Goal: Task Accomplishment & Management: Complete application form

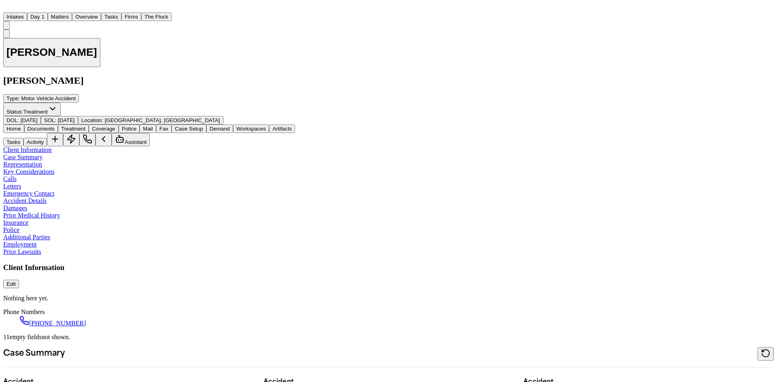
click at [13, 11] on img "Home" at bounding box center [8, 7] width 10 height 8
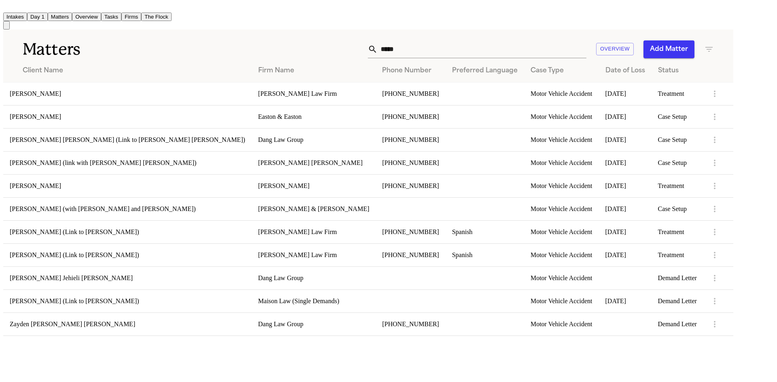
click at [27, 17] on button "Intakes" at bounding box center [15, 17] width 24 height 8
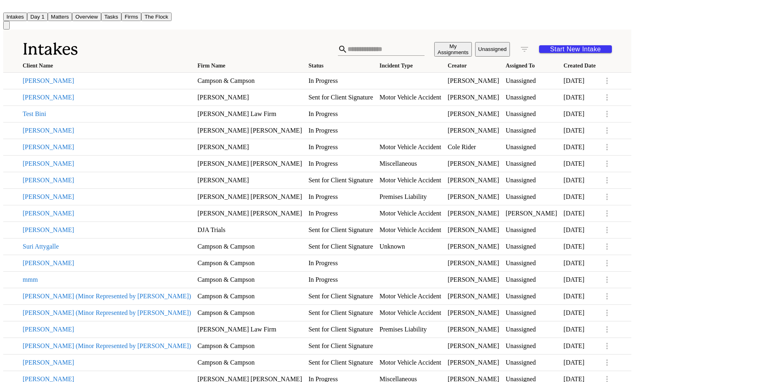
click at [612, 82] on icon "button" at bounding box center [607, 81] width 10 height 10
click at [718, 113] on li "Archive" at bounding box center [715, 110] width 42 height 16
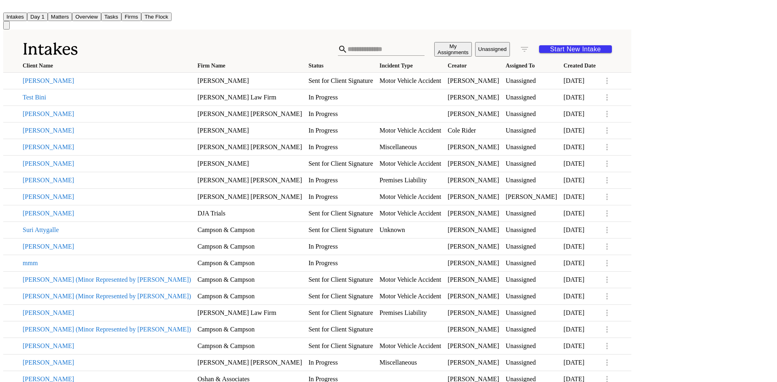
click at [302, 82] on link "[PERSON_NAME]" at bounding box center [249, 80] width 104 height 7
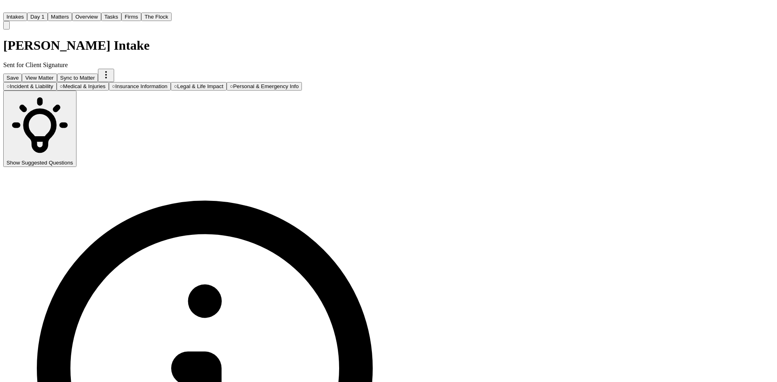
click at [302, 82] on button "○ Personal & Emergency Info" at bounding box center [264, 86] width 75 height 8
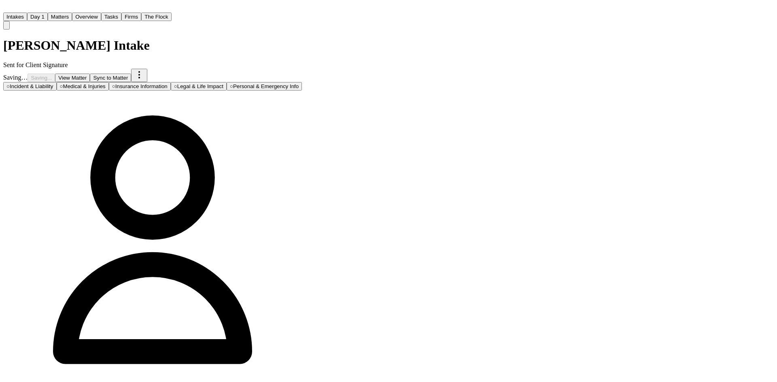
drag, startPoint x: 377, startPoint y: 153, endPoint x: 318, endPoint y: 154, distance: 59.5
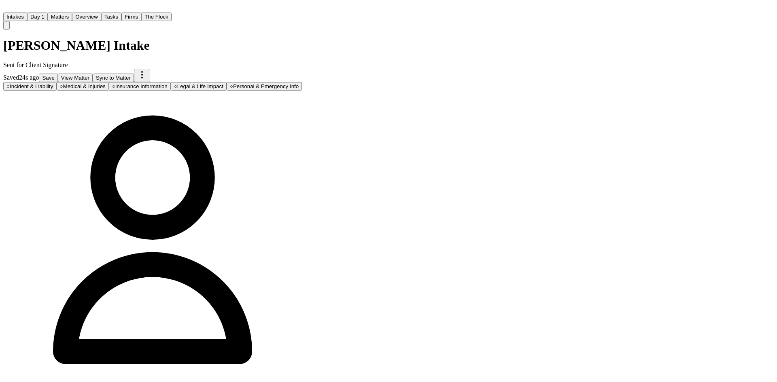
click at [53, 83] on span "Incident & Liability" at bounding box center [31, 86] width 43 height 6
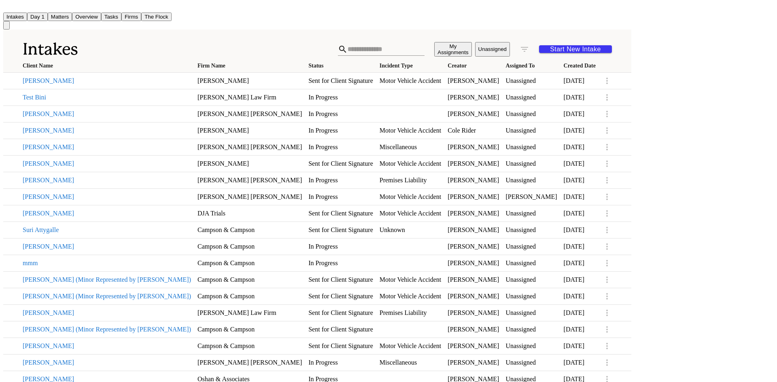
click at [499, 84] on link "[PERSON_NAME]" at bounding box center [473, 80] width 51 height 7
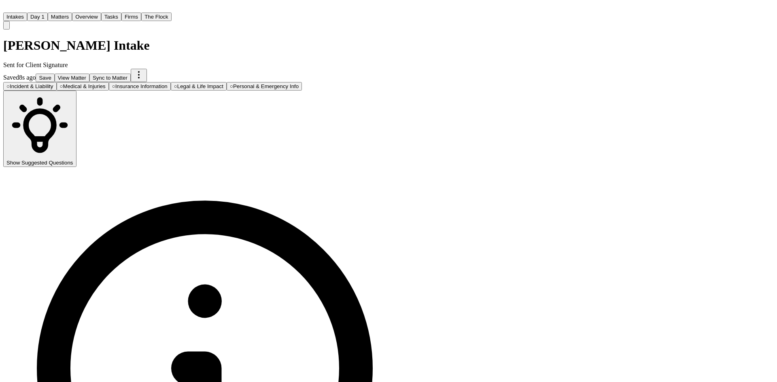
click at [106, 83] on span "Medical & Injuries" at bounding box center [84, 86] width 42 height 6
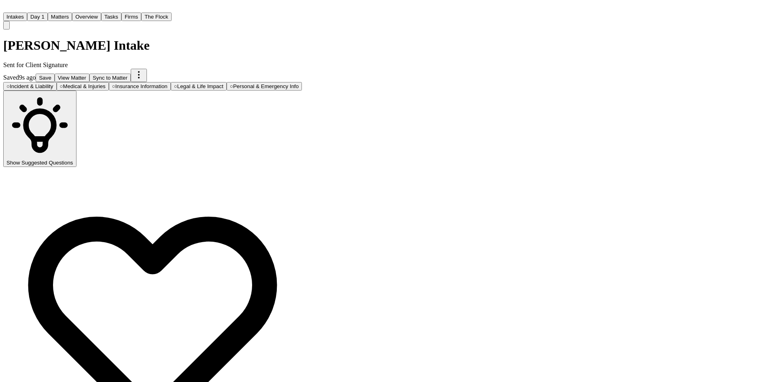
click at [168, 83] on span "Insurance Information" at bounding box center [141, 86] width 52 height 6
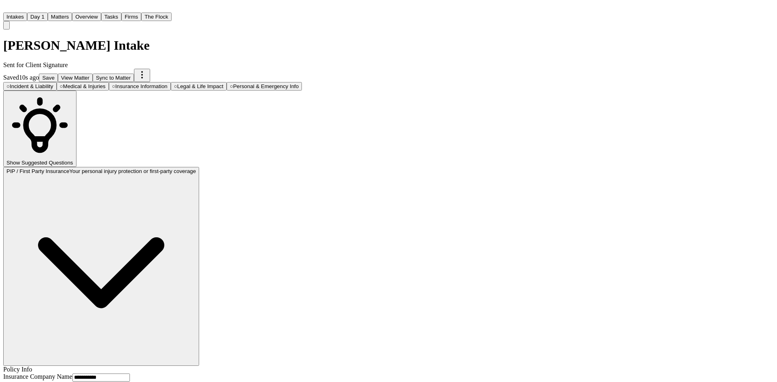
click at [299, 83] on span "Personal & Emergency Info" at bounding box center [266, 86] width 66 height 6
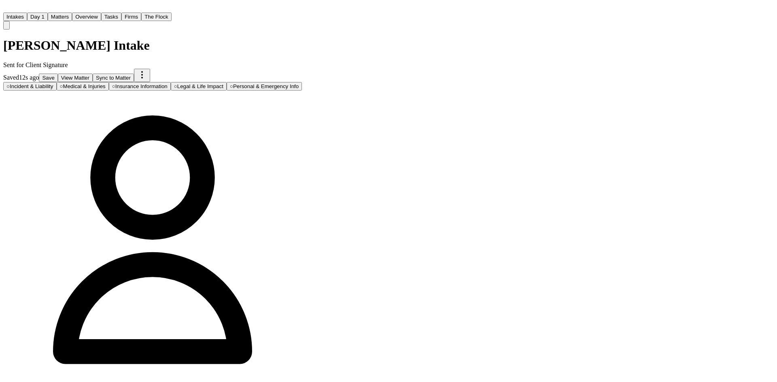
type input "**********"
click at [302, 69] on div "Saving… Saving... View Matter Sync to Matter" at bounding box center [152, 75] width 299 height 13
click at [60, 74] on button "Save" at bounding box center [50, 78] width 19 height 8
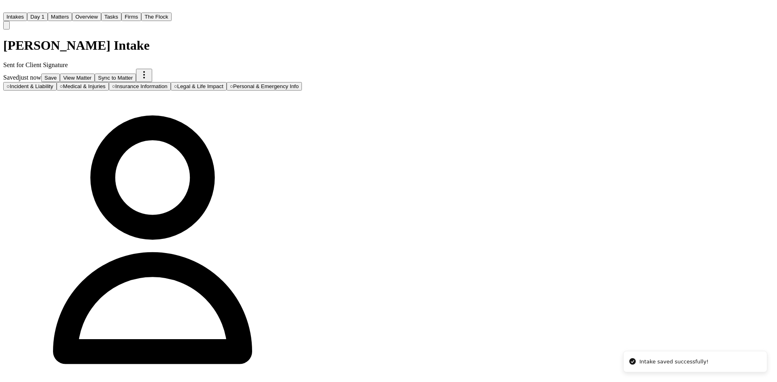
click at [27, 14] on button "Intakes" at bounding box center [15, 17] width 24 height 8
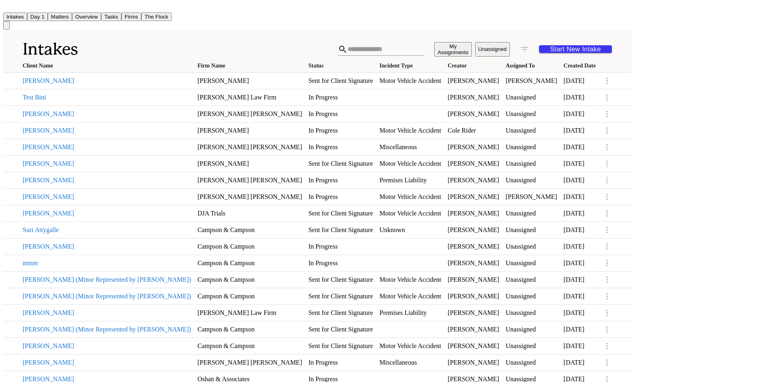
click at [612, 98] on icon "button" at bounding box center [607, 98] width 10 height 10
click at [718, 131] on li "Archive" at bounding box center [715, 129] width 42 height 16
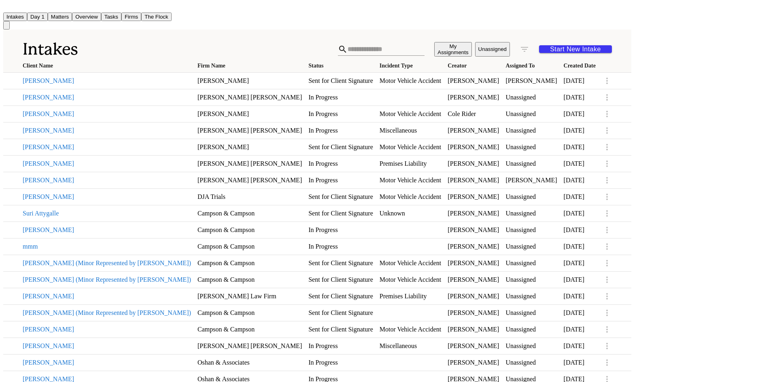
click at [180, 118] on button "Jessica Erenberger" at bounding box center [107, 113] width 168 height 7
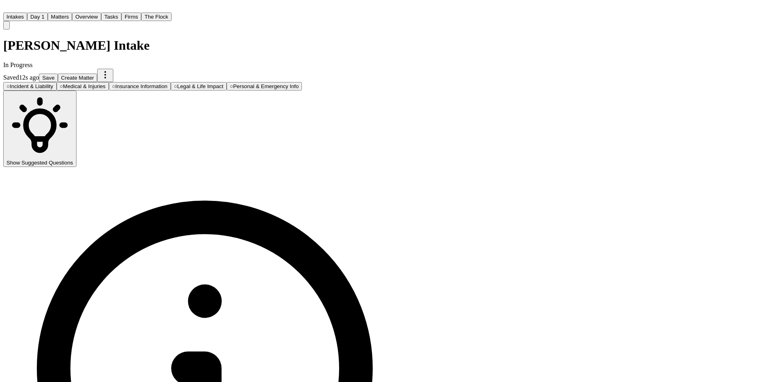
click at [299, 83] on span "Personal & Emergency Info" at bounding box center [266, 86] width 66 height 6
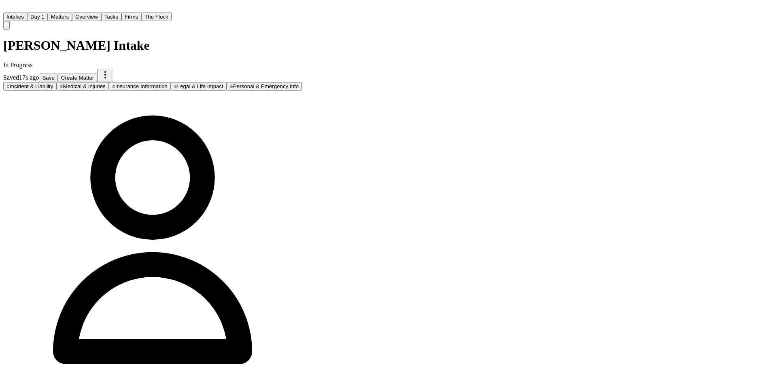
click at [53, 83] on span "Incident & Liability" at bounding box center [31, 86] width 43 height 6
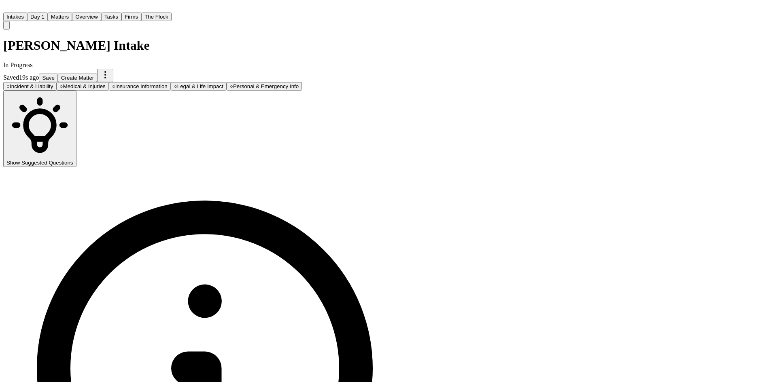
click at [302, 82] on button "○ Personal & Emergency Info" at bounding box center [264, 86] width 75 height 8
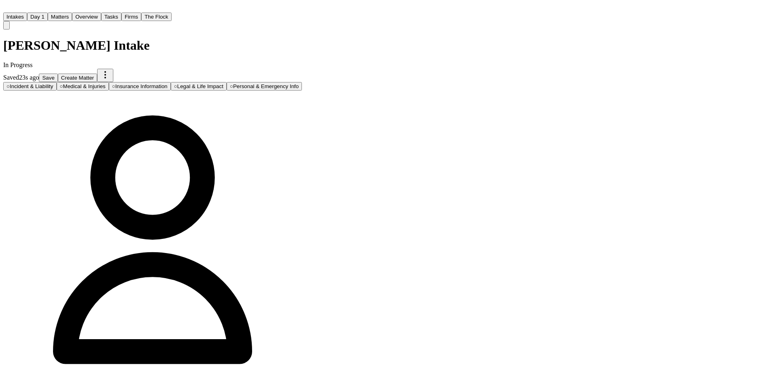
type input "**********"
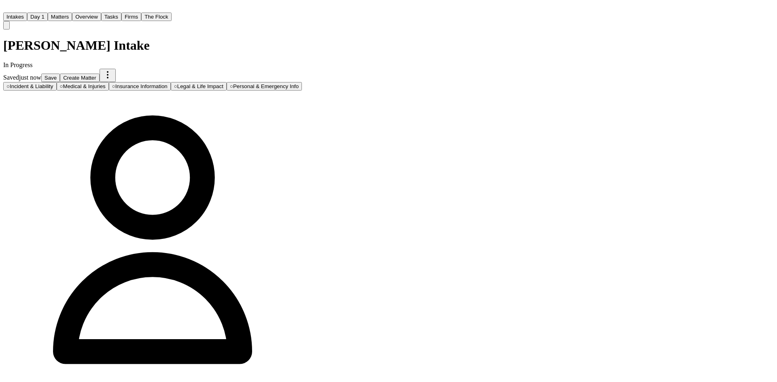
type input "**********"
click at [60, 74] on button "Save" at bounding box center [50, 78] width 19 height 8
click at [27, 15] on button "Intakes" at bounding box center [15, 17] width 24 height 8
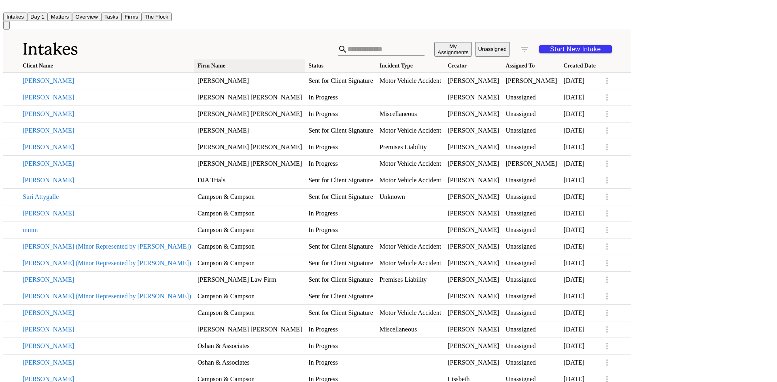
click at [260, 59] on th "Firm Name" at bounding box center [249, 65] width 111 height 13
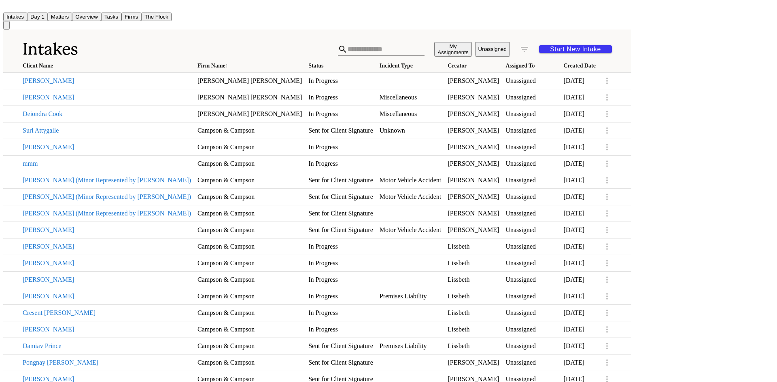
scroll to position [486, 0]
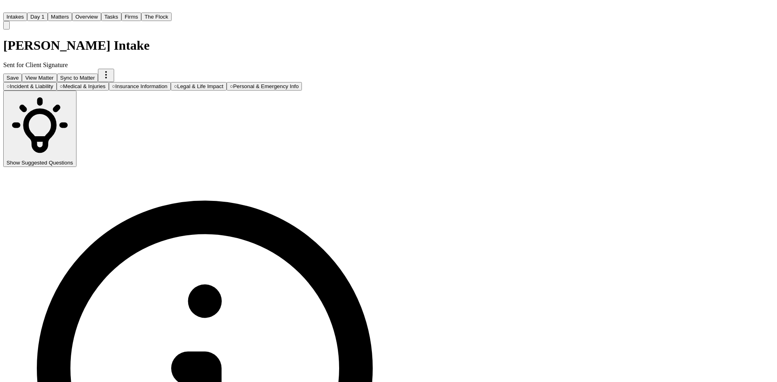
type input "**********"
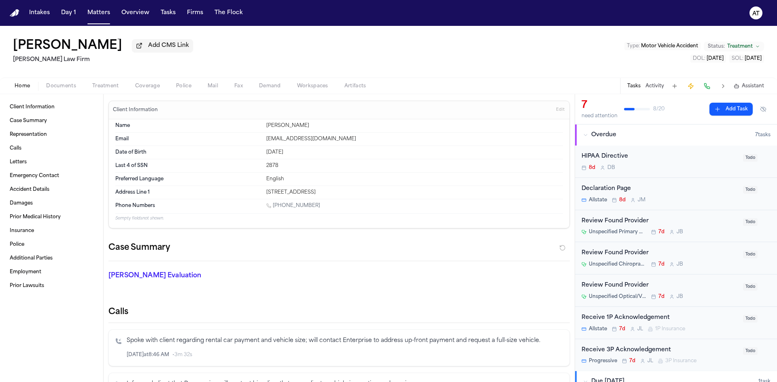
click at [14, 15] on img "Home" at bounding box center [15, 13] width 10 height 8
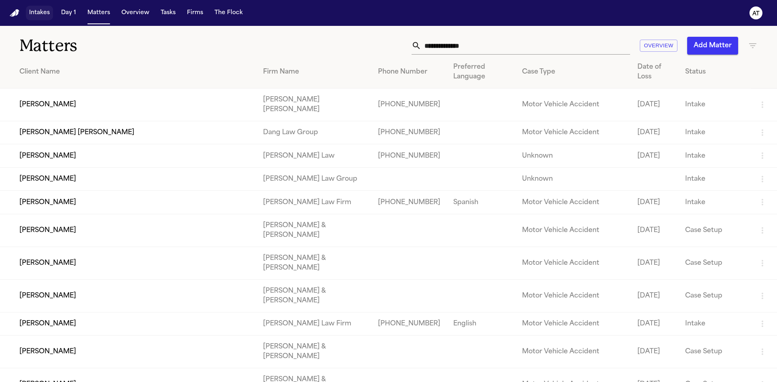
click at [47, 15] on button "Intakes" at bounding box center [39, 13] width 27 height 15
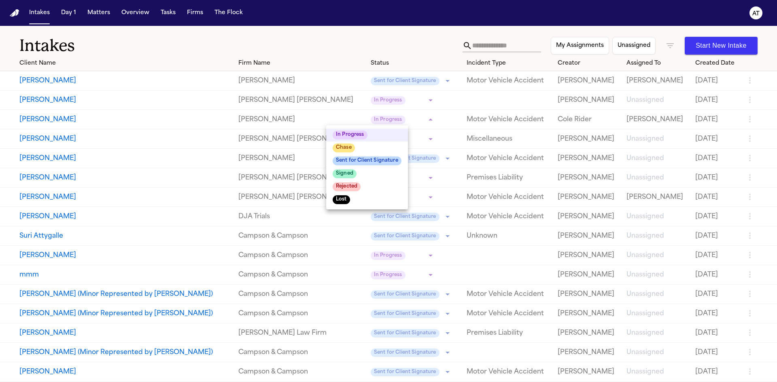
click at [392, 120] on body "**********" at bounding box center [388, 191] width 777 height 382
click at [381, 187] on li "Rejected" at bounding box center [367, 186] width 82 height 13
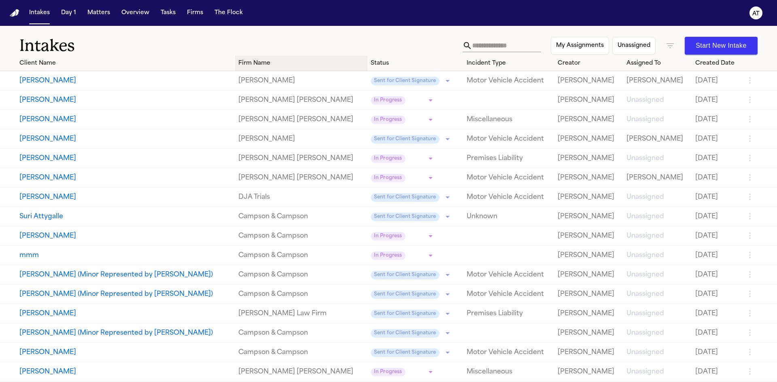
click at [267, 59] on div "Firm Name" at bounding box center [301, 63] width 126 height 8
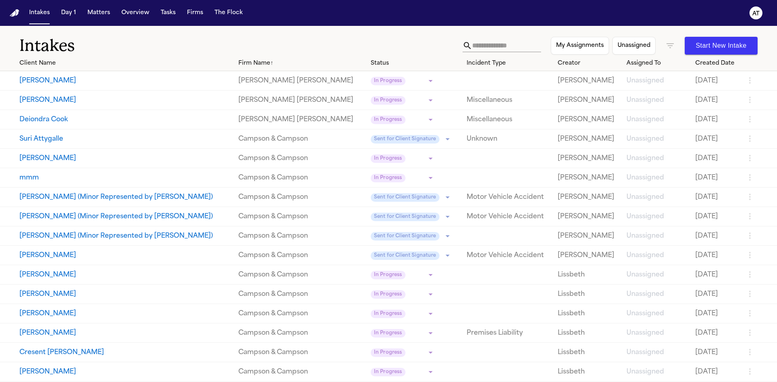
click at [745, 176] on icon "button" at bounding box center [750, 178] width 10 height 10
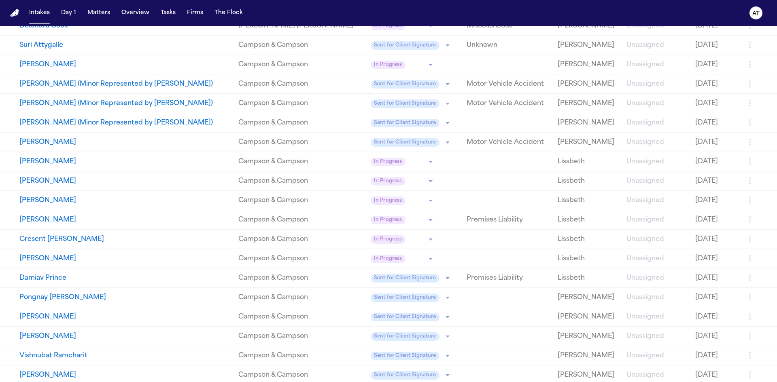
scroll to position [81, 0]
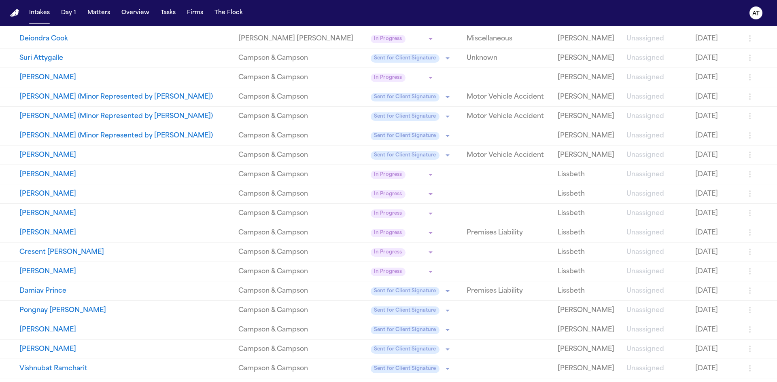
click at [383, 100] on body "**********" at bounding box center [388, 191] width 777 height 382
click at [401, 100] on body "**********" at bounding box center [388, 191] width 777 height 382
click at [409, 119] on body "**********" at bounding box center [388, 191] width 777 height 382
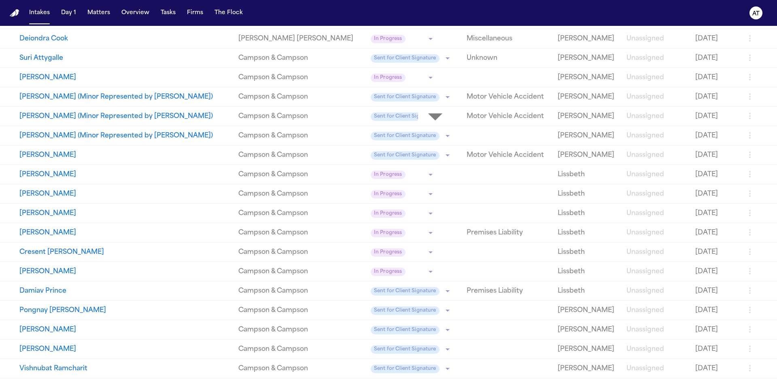
click at [412, 139] on body "**********" at bounding box center [388, 221] width 777 height 443
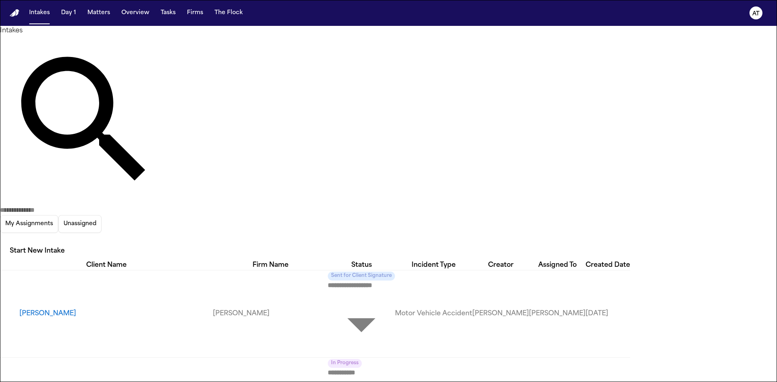
click at [278, 261] on div "Firm Name" at bounding box center [270, 266] width 115 height 10
click at [408, 179] on body "**********" at bounding box center [388, 191] width 777 height 382
click at [399, 179] on body "**********" at bounding box center [388, 221] width 777 height 443
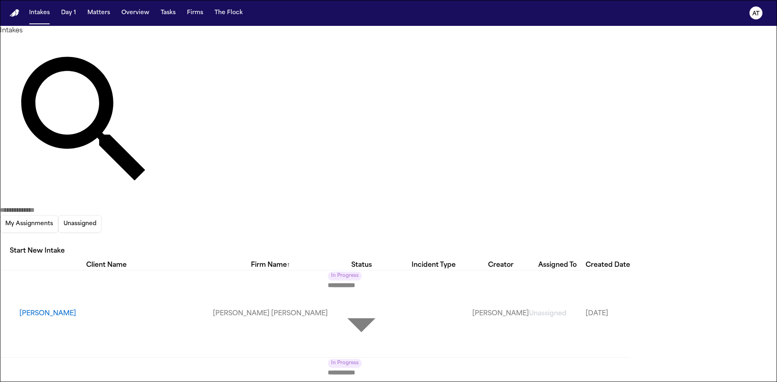
click at [400, 197] on body "**********" at bounding box center [388, 221] width 777 height 443
click at [397, 178] on body "**********" at bounding box center [388, 191] width 777 height 382
click at [394, 198] on body "**********" at bounding box center [388, 221] width 777 height 443
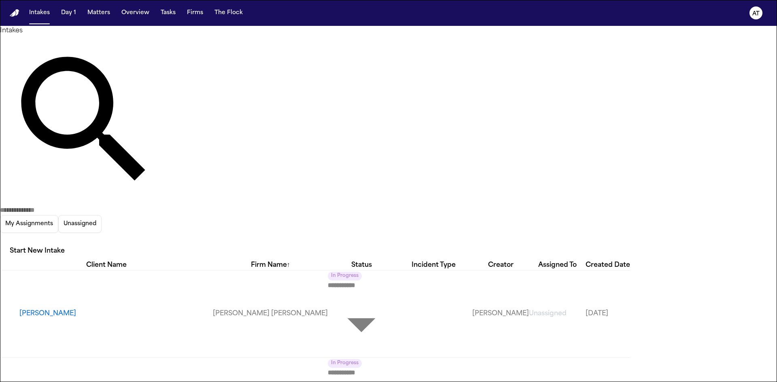
click at [399, 178] on body "**********" at bounding box center [388, 191] width 777 height 382
click at [395, 178] on body "**********" at bounding box center [388, 191] width 777 height 382
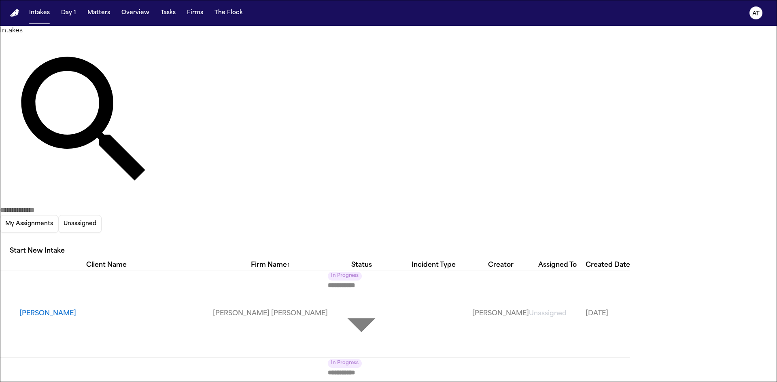
click at [403, 196] on body "**********" at bounding box center [388, 221] width 777 height 443
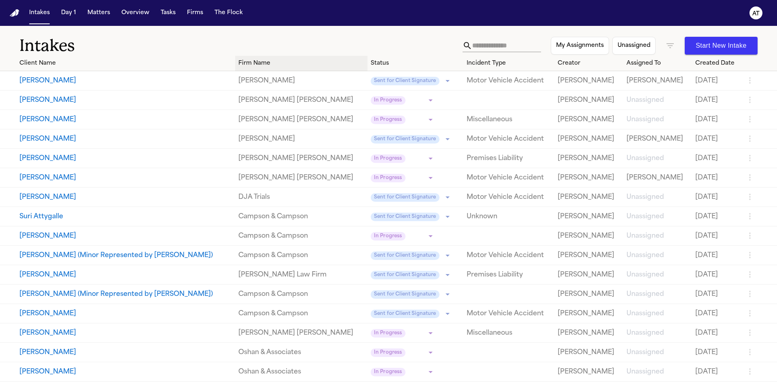
click at [249, 64] on div "Firm Name" at bounding box center [301, 63] width 126 height 8
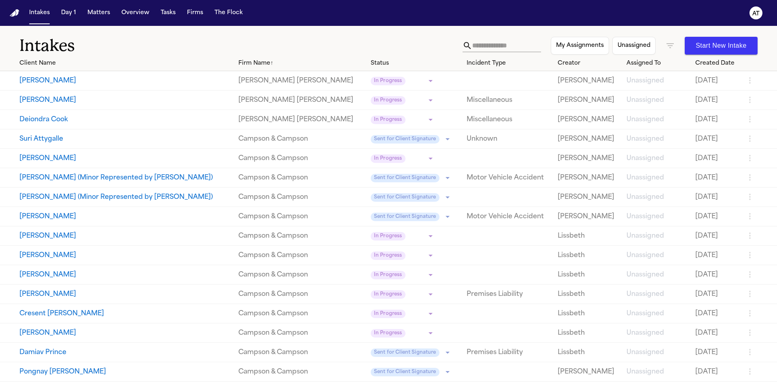
click at [380, 179] on body "**********" at bounding box center [388, 191] width 777 height 382
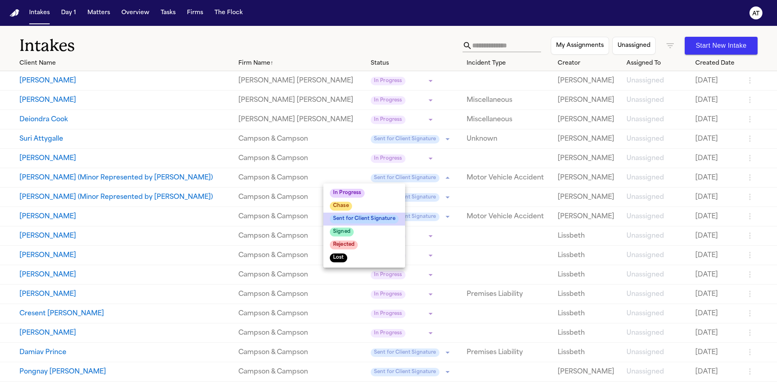
click at [101, 13] on div at bounding box center [388, 191] width 777 height 382
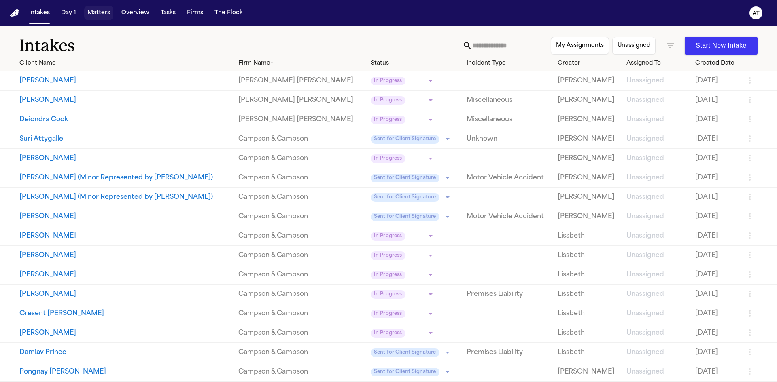
click at [103, 11] on button "Matters" at bounding box center [98, 13] width 29 height 15
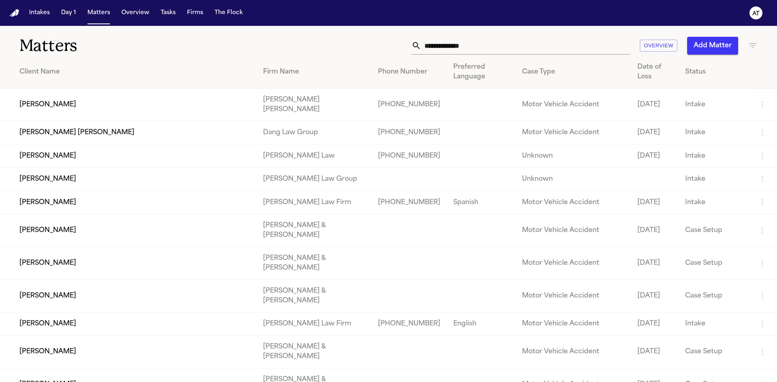
click at [269, 71] on div "Firm Name" at bounding box center [314, 72] width 102 height 10
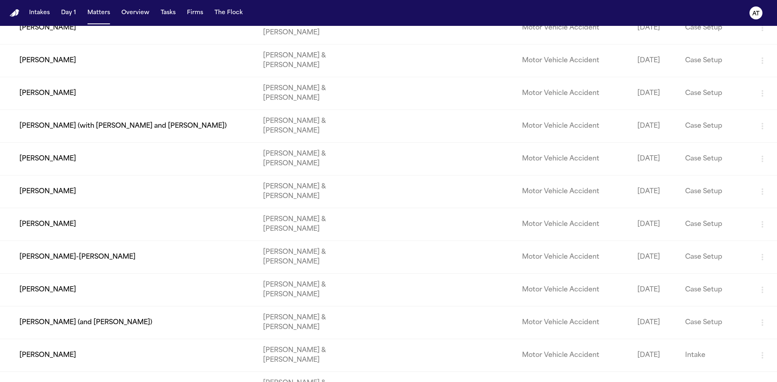
scroll to position [9371, 0]
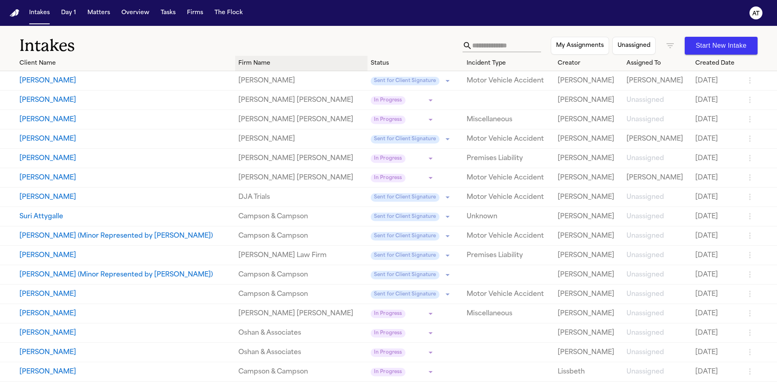
click at [255, 64] on div "Firm Name" at bounding box center [301, 63] width 126 height 8
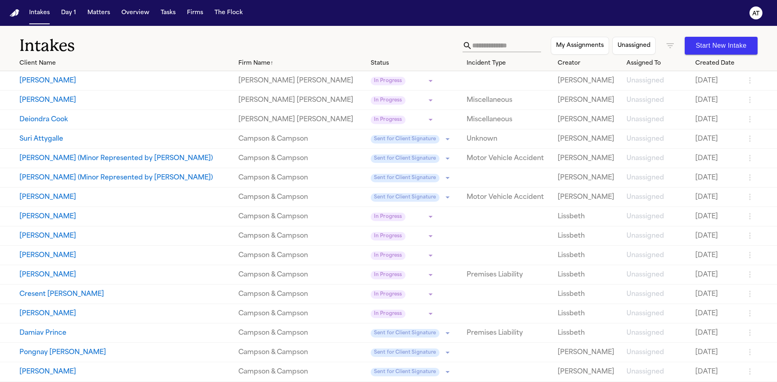
click at [390, 155] on body "**********" at bounding box center [388, 191] width 777 height 382
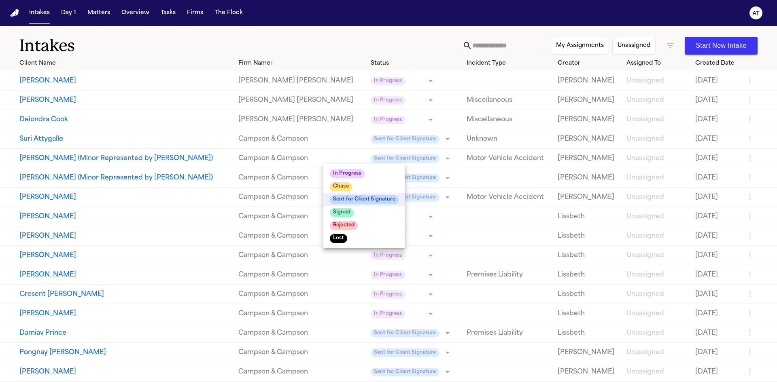
click at [348, 211] on span "Signed" at bounding box center [342, 212] width 24 height 9
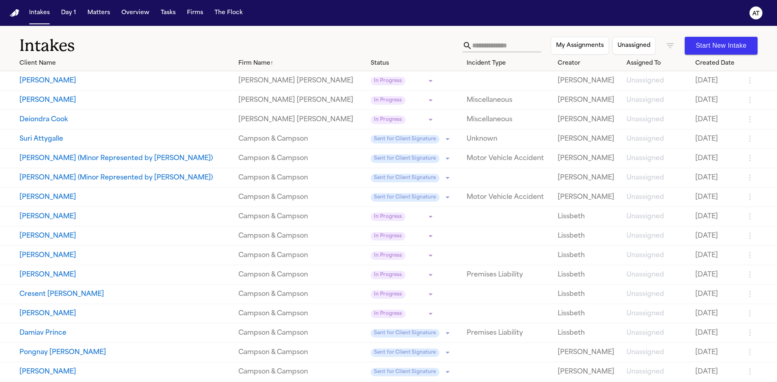
click at [568, 47] on button "My Assignments" at bounding box center [580, 46] width 58 height 18
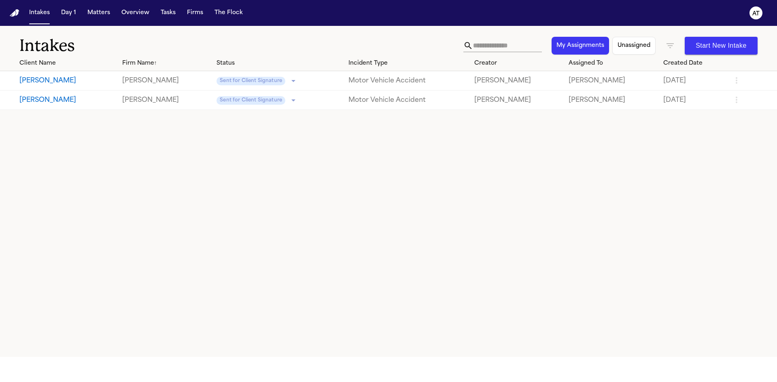
click at [672, 45] on icon "button" at bounding box center [670, 46] width 10 height 10
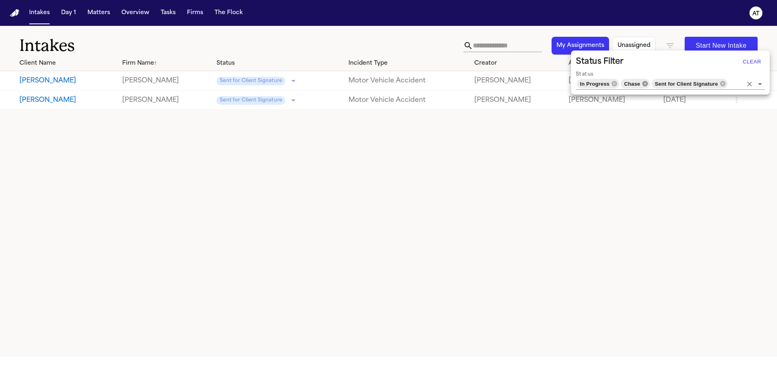
click at [646, 83] on icon at bounding box center [645, 84] width 6 height 6
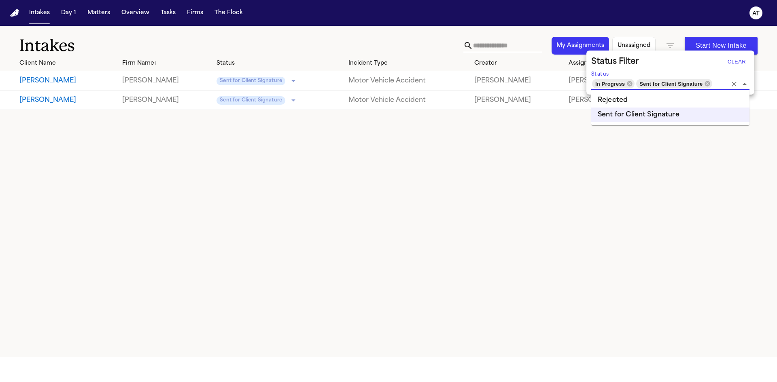
click at [716, 82] on input "Status" at bounding box center [720, 83] width 14 height 11
click at [666, 104] on li "Rejected" at bounding box center [670, 100] width 158 height 15
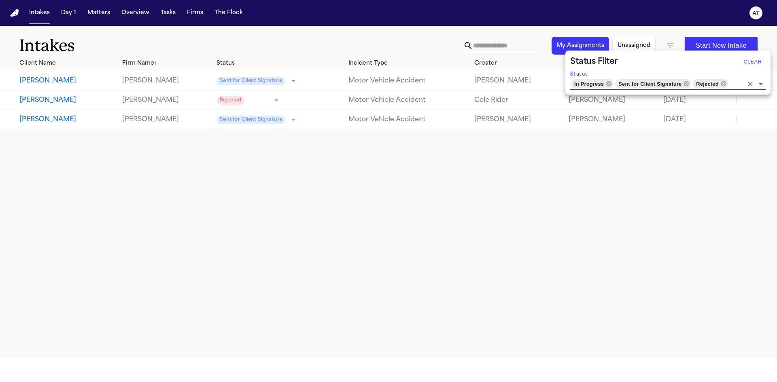
click at [736, 85] on input "Status" at bounding box center [736, 83] width 14 height 11
type input "*"
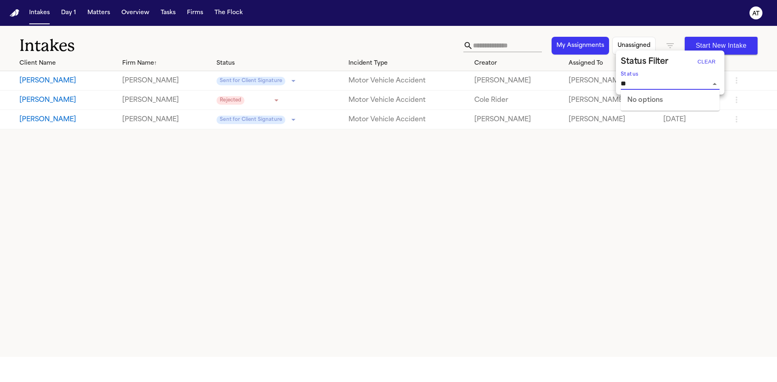
type input "*"
type input "********"
drag, startPoint x: 655, startPoint y: 85, endPoint x: 602, endPoint y: 88, distance: 53.5
click at [602, 88] on div "Status Filter Clear Status ********" at bounding box center [388, 191] width 777 height 382
type input "********"
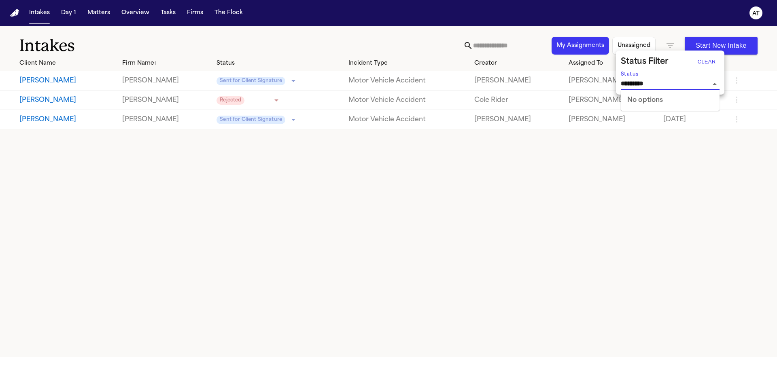
drag, startPoint x: 660, startPoint y: 85, endPoint x: 611, endPoint y: 85, distance: 48.6
click at [611, 85] on div "Status Filter Clear Status ********" at bounding box center [388, 191] width 777 height 382
click at [549, 252] on div at bounding box center [388, 191] width 777 height 382
click at [669, 46] on icon "button" at bounding box center [669, 45] width 7 height 5
click at [664, 82] on input "Status" at bounding box center [664, 83] width 87 height 11
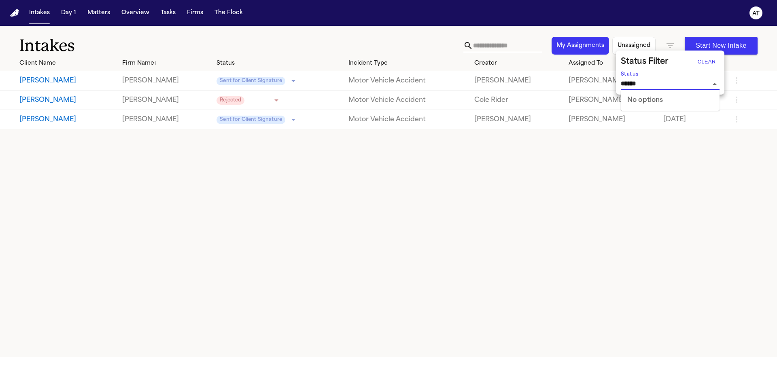
type input "******"
click at [650, 151] on div at bounding box center [388, 191] width 777 height 382
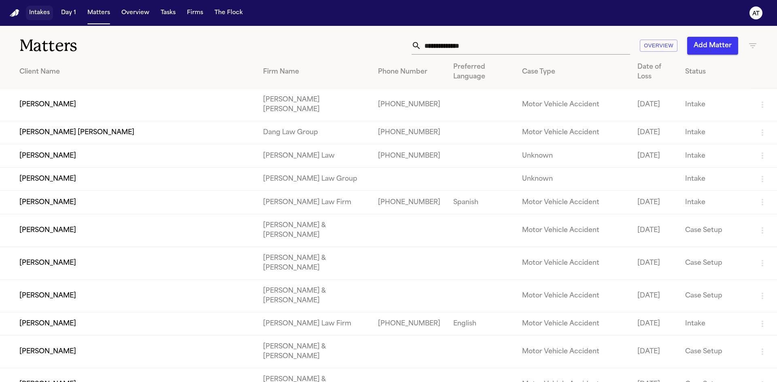
click at [35, 15] on button "Intakes" at bounding box center [39, 13] width 27 height 15
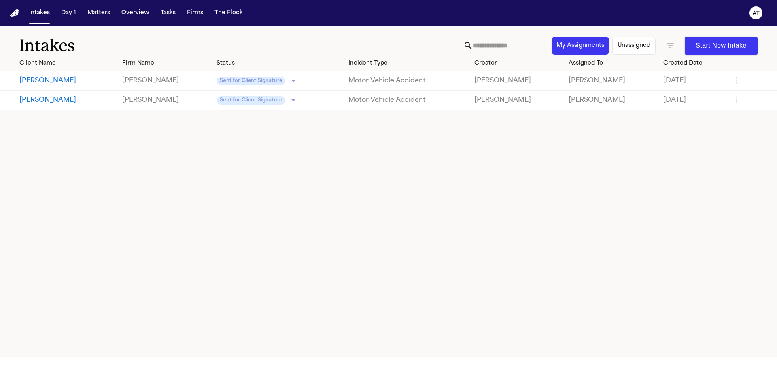
click at [673, 45] on icon "button" at bounding box center [670, 46] width 10 height 10
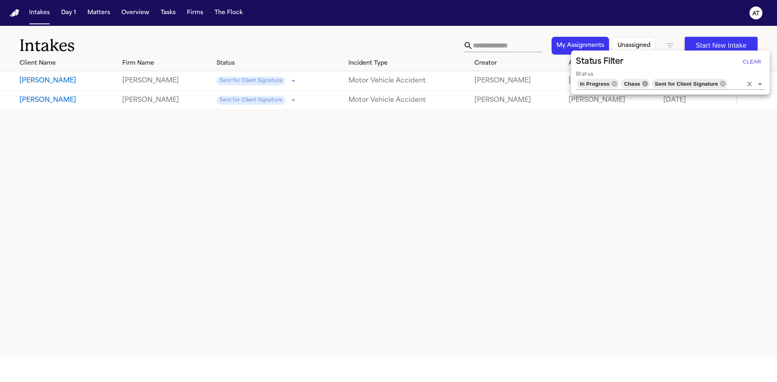
click at [645, 83] on icon at bounding box center [645, 84] width 6 height 6
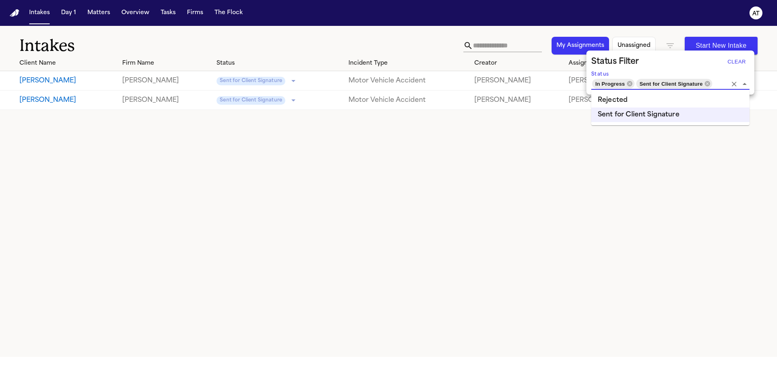
click at [717, 84] on input "Status" at bounding box center [720, 83] width 14 height 11
click at [706, 83] on icon at bounding box center [707, 83] width 5 height 5
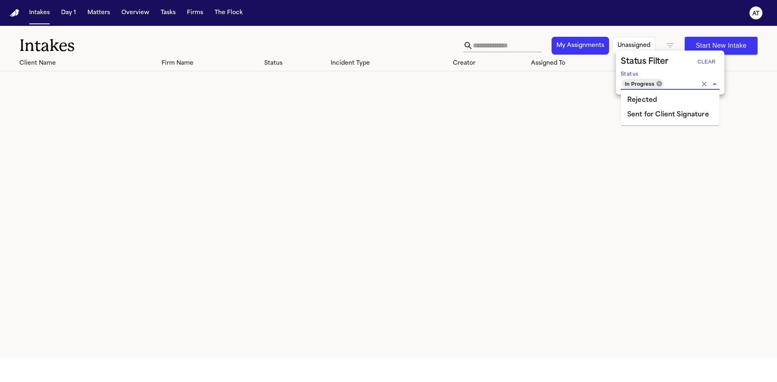
click at [662, 85] on icon at bounding box center [659, 83] width 5 height 5
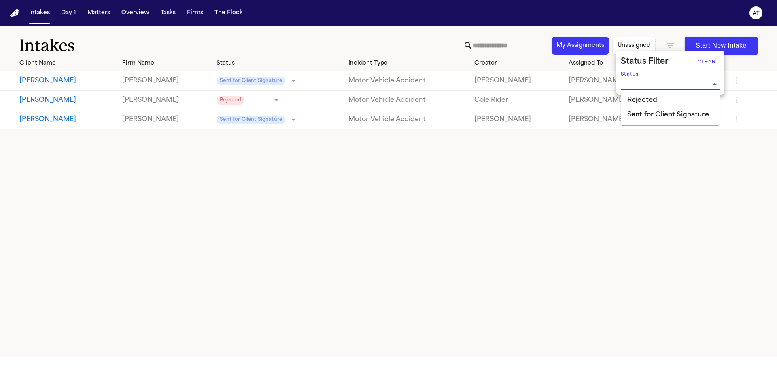
click at [661, 85] on input "Status" at bounding box center [664, 83] width 87 height 11
type input "******"
click at [269, 104] on div at bounding box center [388, 191] width 777 height 382
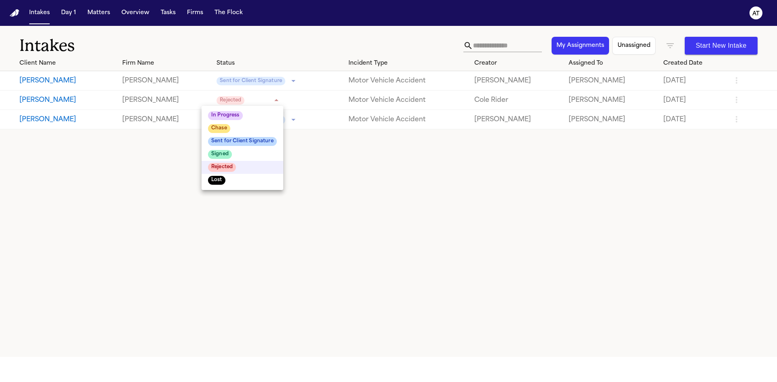
click at [269, 101] on body "**********" at bounding box center [388, 191] width 777 height 382
click at [670, 42] on div at bounding box center [388, 191] width 777 height 382
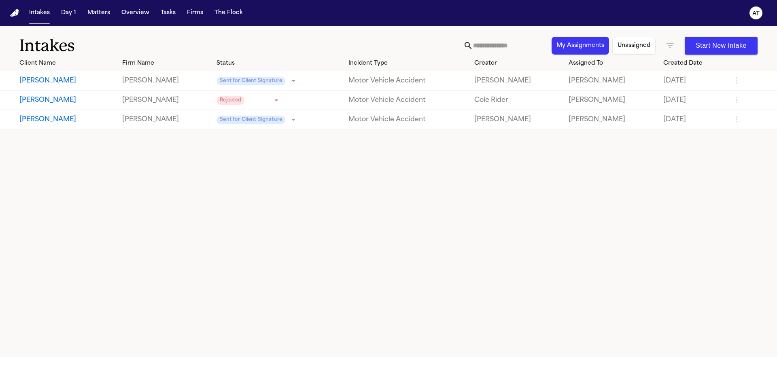
click at [671, 48] on icon "button" at bounding box center [669, 45] width 7 height 5
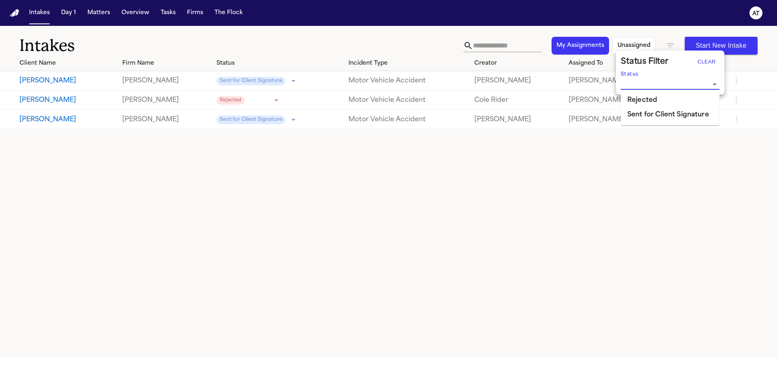
click at [663, 82] on input "Status" at bounding box center [664, 83] width 87 height 11
type input "******"
click at [709, 62] on button "Clear" at bounding box center [707, 61] width 26 height 13
click at [717, 81] on icon "Open" at bounding box center [715, 84] width 10 height 10
drag, startPoint x: 717, startPoint y: 90, endPoint x: 713, endPoint y: 86, distance: 6.0
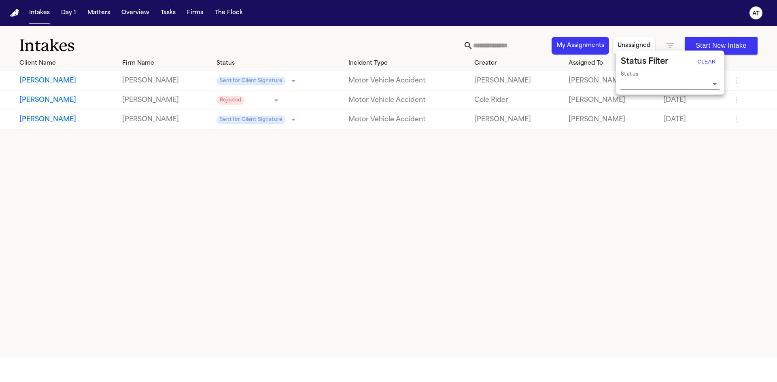
click at [717, 90] on div "Status Filter Clear Status" at bounding box center [669, 72] width 105 height 41
click at [713, 86] on icon "Open" at bounding box center [715, 84] width 10 height 10
click at [716, 81] on icon "Close" at bounding box center [715, 84] width 10 height 10
click at [716, 81] on icon "Open" at bounding box center [715, 84] width 10 height 10
click at [716, 81] on icon "Close" at bounding box center [715, 84] width 10 height 10
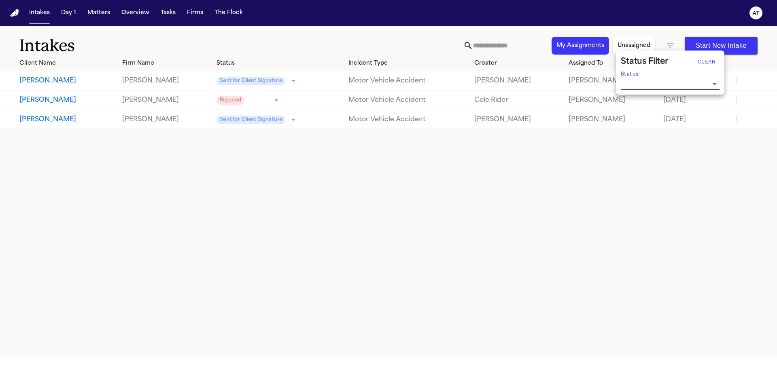
click at [716, 81] on icon "Open" at bounding box center [715, 84] width 10 height 10
click at [671, 49] on div at bounding box center [388, 191] width 777 height 382
click at [670, 45] on icon "button" at bounding box center [670, 46] width 10 height 10
click at [702, 81] on input "Status" at bounding box center [664, 83] width 87 height 11
click at [34, 14] on div at bounding box center [388, 191] width 777 height 382
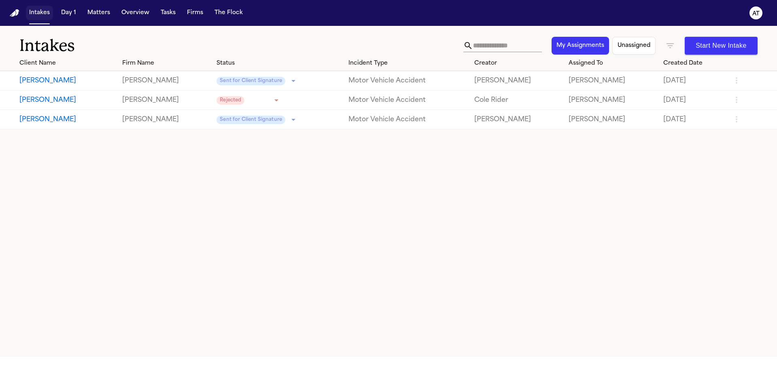
click at [34, 13] on button "Intakes" at bounding box center [39, 13] width 27 height 15
click at [645, 48] on button "Unassigned" at bounding box center [633, 46] width 43 height 18
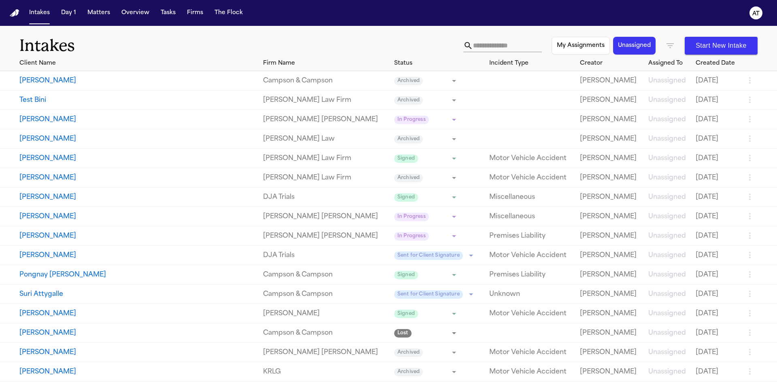
click at [589, 51] on button "My Assignments" at bounding box center [581, 46] width 58 height 18
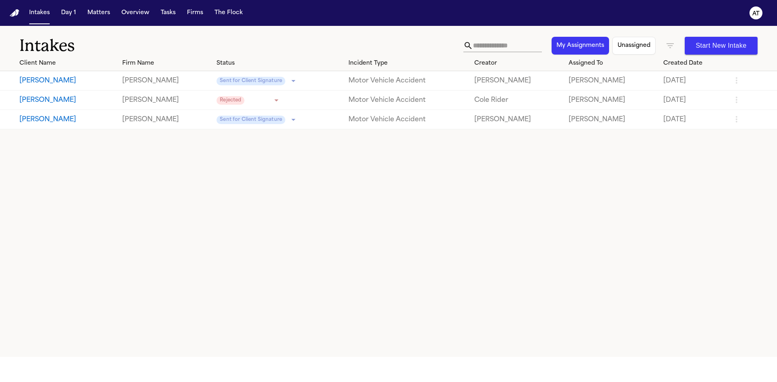
click at [633, 48] on button "Unassigned" at bounding box center [633, 46] width 43 height 18
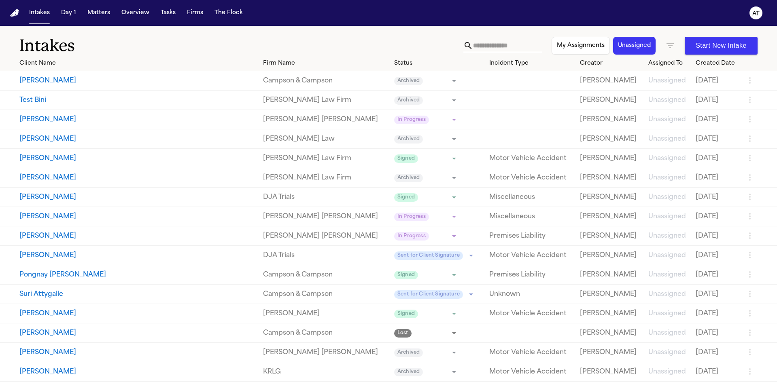
click at [668, 47] on div "My Assignments Unassigned Start New Intake" at bounding box center [610, 46] width 294 height 18
click at [666, 46] on icon "button" at bounding box center [669, 45] width 7 height 5
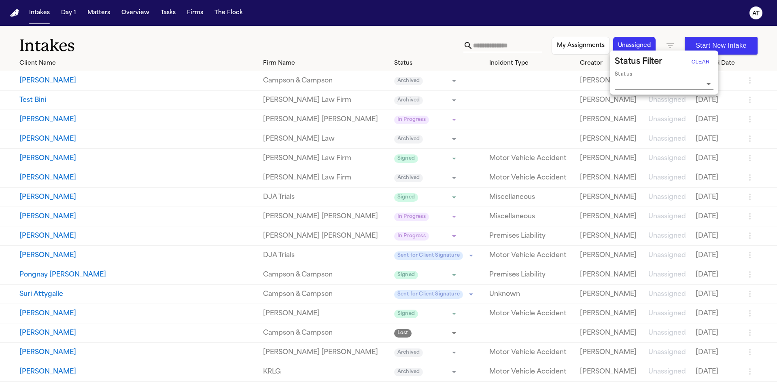
click at [711, 84] on icon "Open" at bounding box center [709, 84] width 10 height 10
click at [679, 170] on li "Signed" at bounding box center [664, 173] width 99 height 15
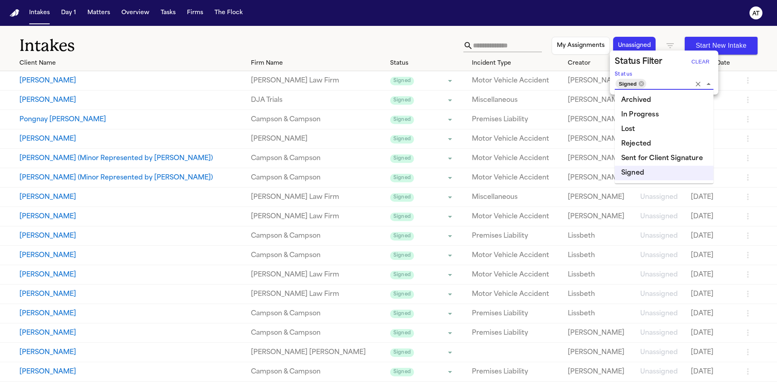
click at [614, 38] on div at bounding box center [388, 191] width 777 height 382
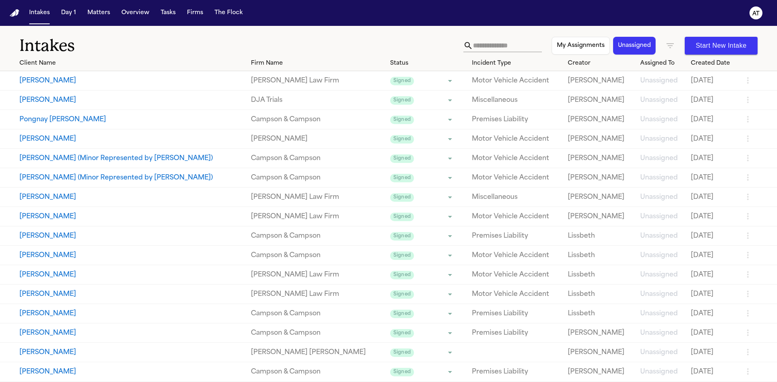
click at [615, 41] on button "Unassigned" at bounding box center [634, 46] width 42 height 18
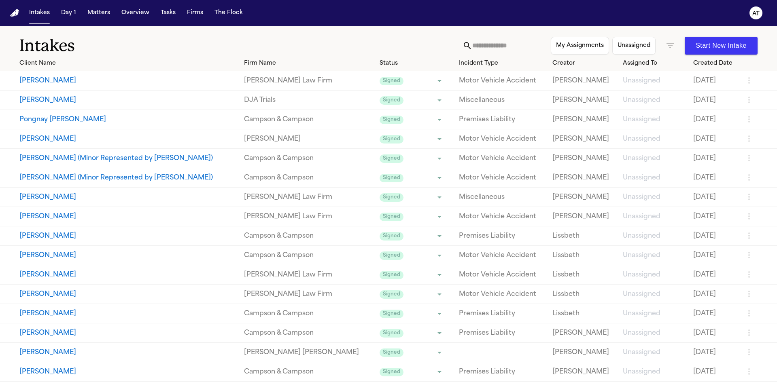
click at [572, 50] on button "My Assignments" at bounding box center [580, 46] width 58 height 18
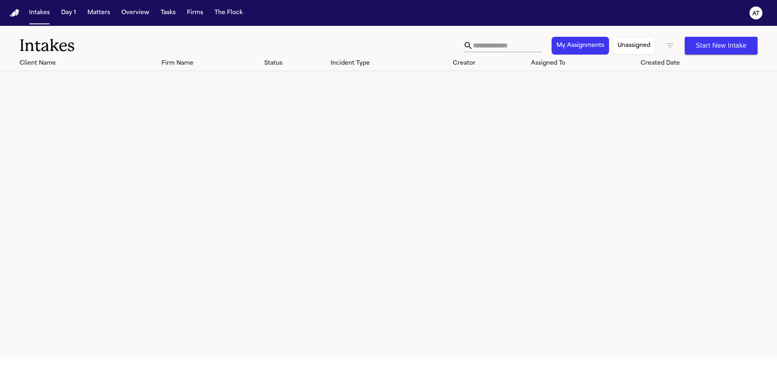
click at [624, 50] on button "Unassigned" at bounding box center [633, 46] width 43 height 18
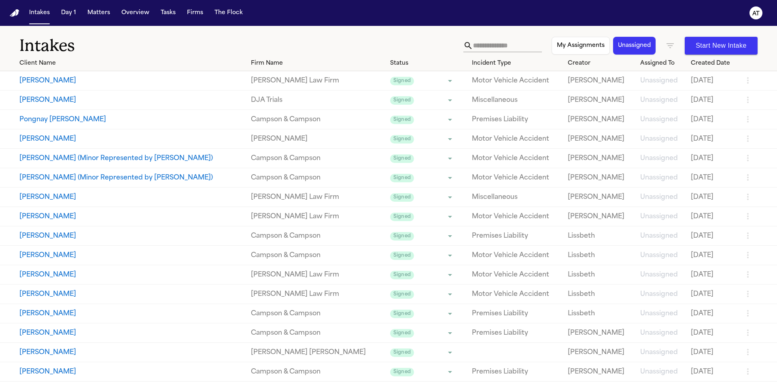
click at [573, 42] on button "My Assignments" at bounding box center [581, 46] width 58 height 18
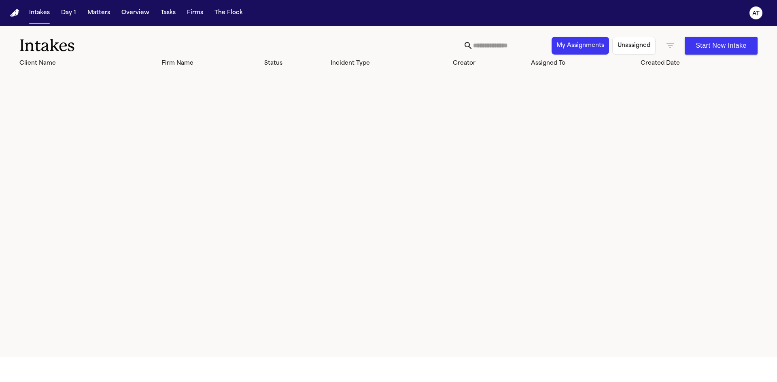
click at [630, 42] on button "Unassigned" at bounding box center [633, 46] width 43 height 18
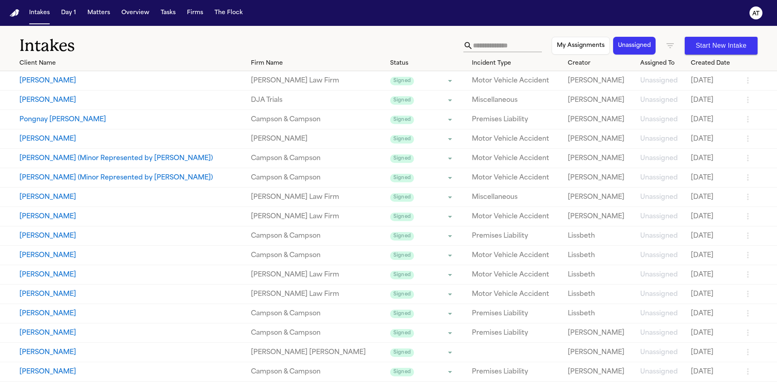
click at [586, 47] on button "My Assignments" at bounding box center [581, 46] width 58 height 18
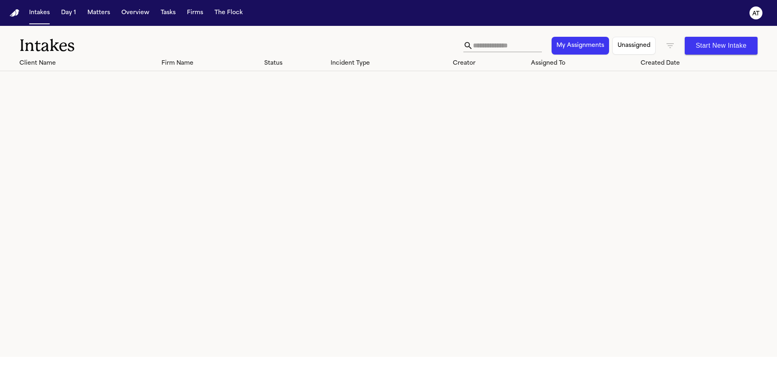
click at [630, 50] on button "Unassigned" at bounding box center [633, 46] width 43 height 18
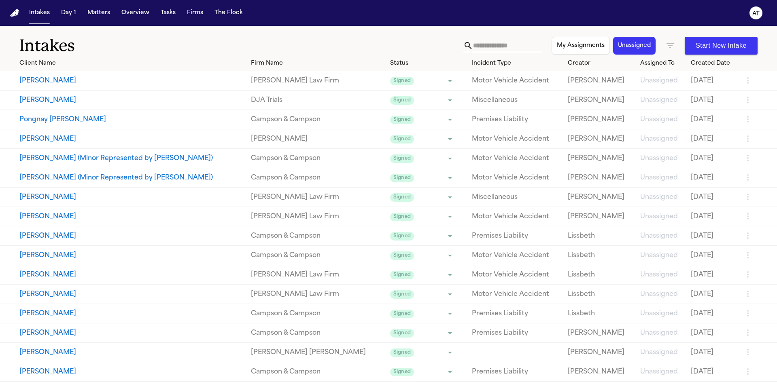
click at [625, 43] on button "Unassigned" at bounding box center [634, 46] width 42 height 18
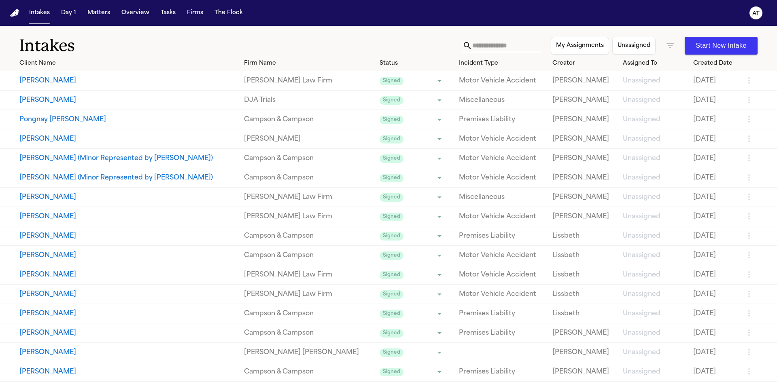
click at [666, 46] on icon "button" at bounding box center [669, 45] width 7 height 5
click at [700, 83] on icon "Clear" at bounding box center [698, 84] width 8 height 8
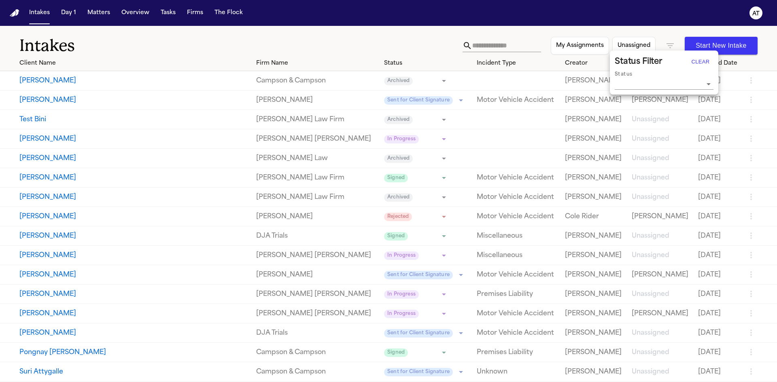
click at [264, 25] on div at bounding box center [388, 191] width 777 height 382
click at [384, 66] on div "Status" at bounding box center [427, 63] width 86 height 8
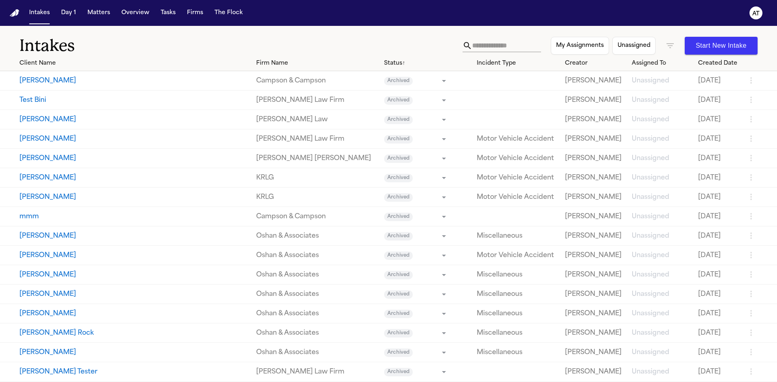
click at [182, 143] on button "Michel Beltre" at bounding box center [134, 139] width 230 height 10
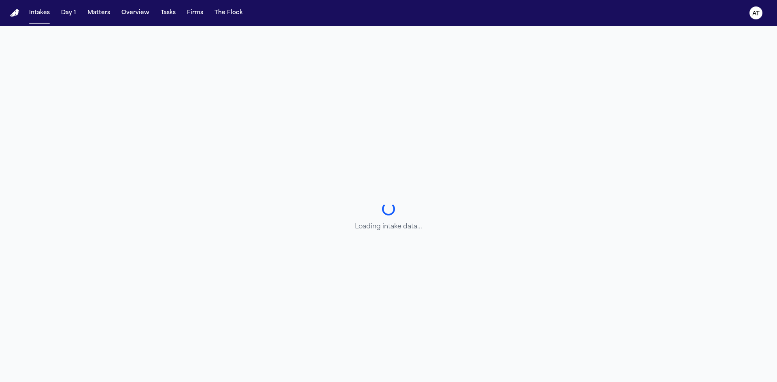
select select "******"
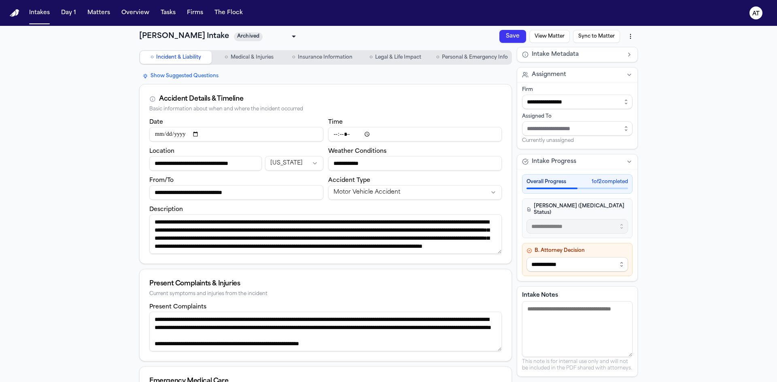
scroll to position [32, 0]
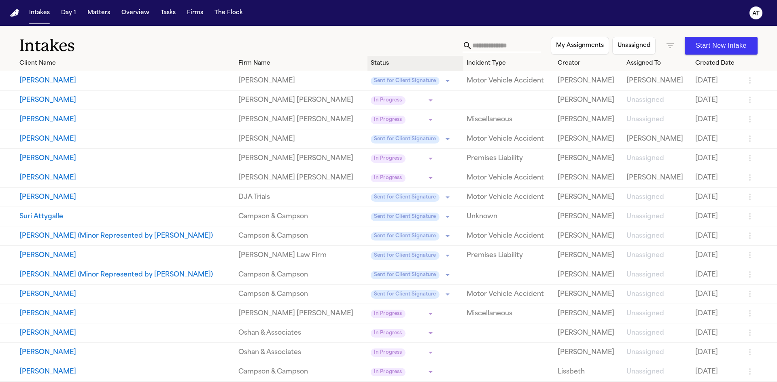
click at [367, 68] on th "Status" at bounding box center [415, 63] width 96 height 15
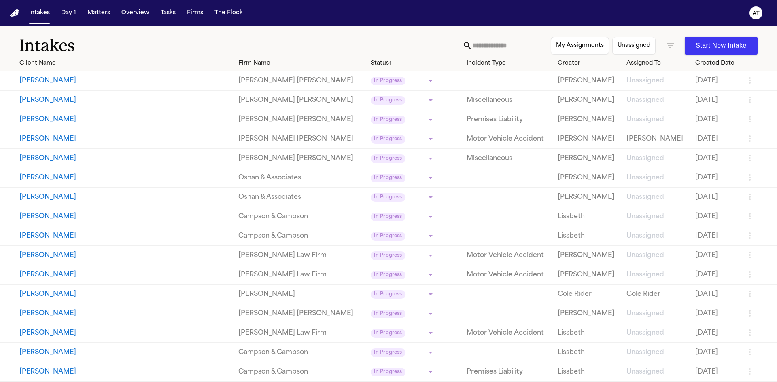
click at [665, 47] on icon "button" at bounding box center [670, 46] width 10 height 10
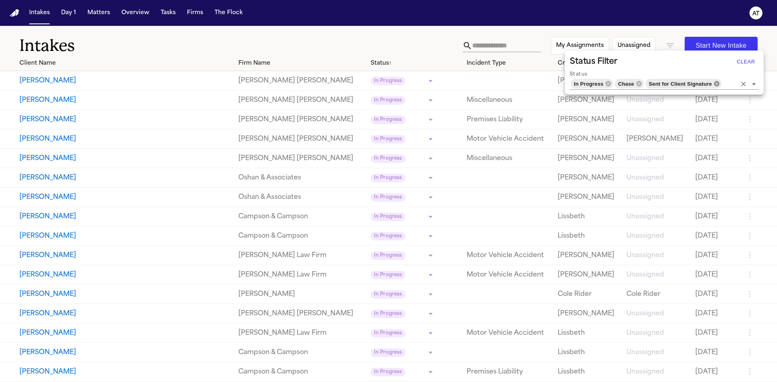
click at [716, 81] on icon at bounding box center [716, 84] width 6 height 6
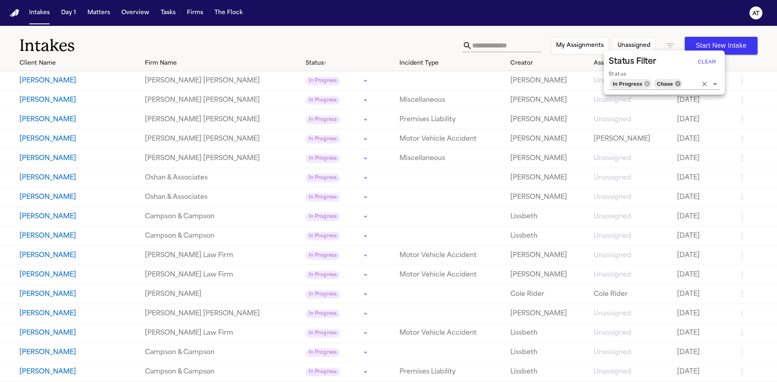
click at [677, 84] on icon at bounding box center [677, 83] width 5 height 5
click at [653, 84] on icon at bounding box center [653, 84] width 6 height 6
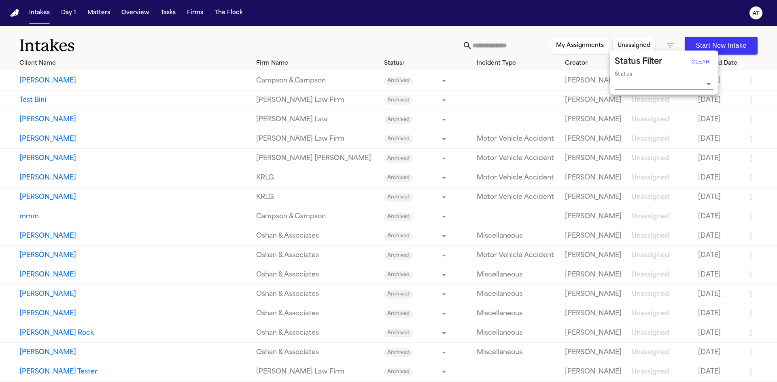
click at [659, 81] on input "Status" at bounding box center [658, 83] width 87 height 11
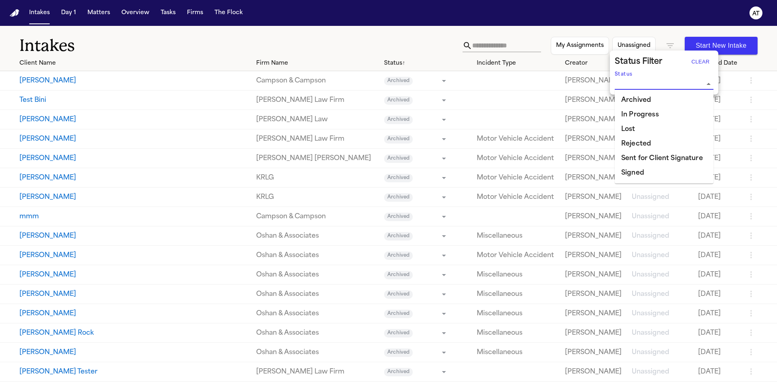
click at [654, 100] on li "Archived" at bounding box center [664, 100] width 99 height 15
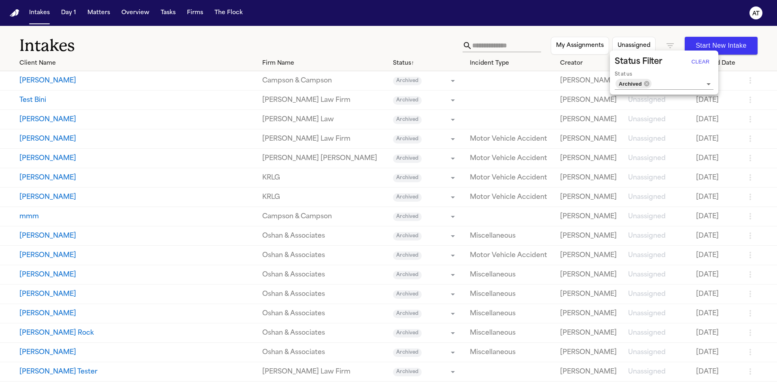
click at [672, 32] on div at bounding box center [388, 191] width 777 height 382
click at [393, 65] on div "Status ↑" at bounding box center [428, 63] width 70 height 8
click at [393, 65] on div "Status ↓" at bounding box center [428, 63] width 70 height 8
click at [669, 47] on div "My Assignments Unassigned Start New Intake" at bounding box center [610, 46] width 295 height 18
click at [666, 47] on icon "button" at bounding box center [670, 46] width 10 height 10
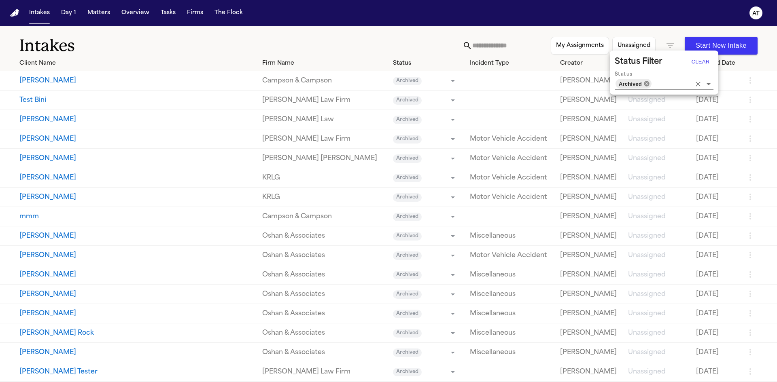
click at [645, 85] on icon at bounding box center [646, 83] width 5 height 5
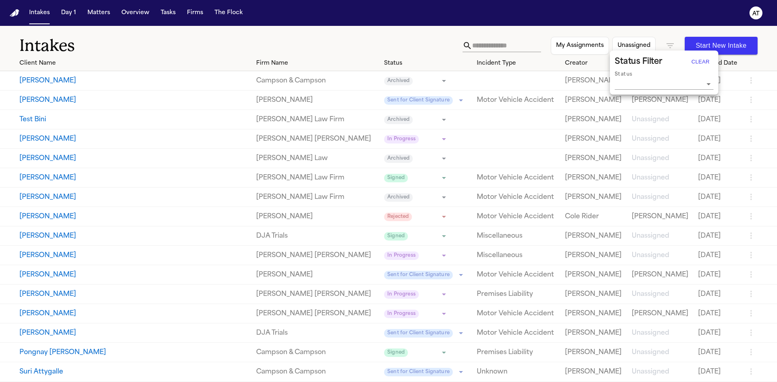
click at [379, 42] on div at bounding box center [388, 191] width 777 height 382
click at [750, 83] on icon "button" at bounding box center [751, 80] width 2 height 6
click at [369, 44] on div at bounding box center [388, 191] width 777 height 382
click at [665, 47] on icon "button" at bounding box center [670, 46] width 10 height 10
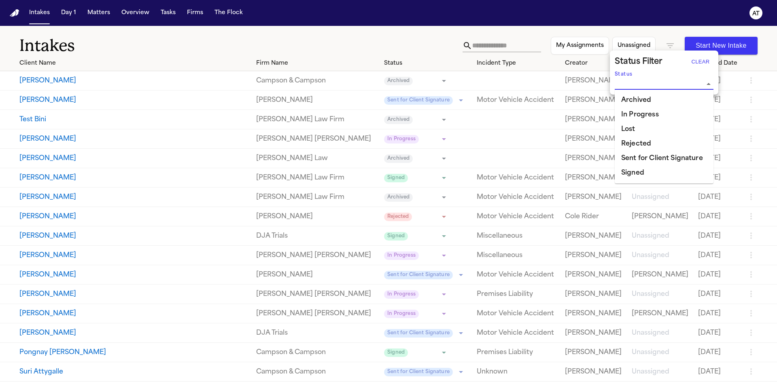
click at [649, 85] on input "Status" at bounding box center [658, 83] width 87 height 11
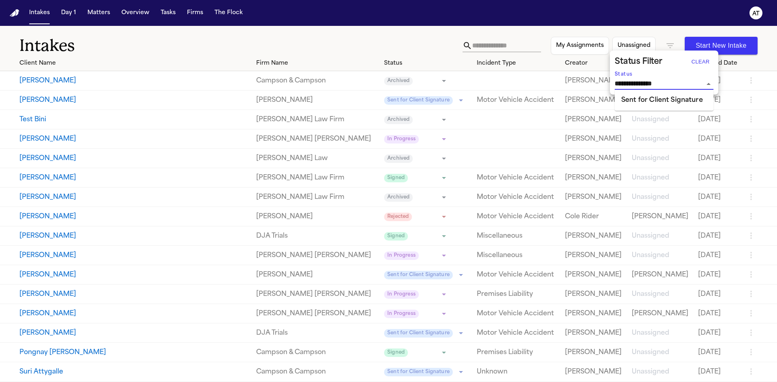
type input "**********"
click at [664, 100] on li "Sent for Client Signature" at bounding box center [664, 100] width 99 height 15
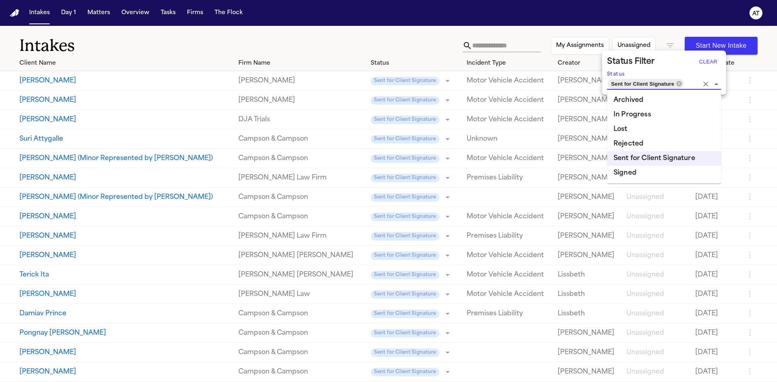
click at [413, 56] on div at bounding box center [388, 191] width 777 height 382
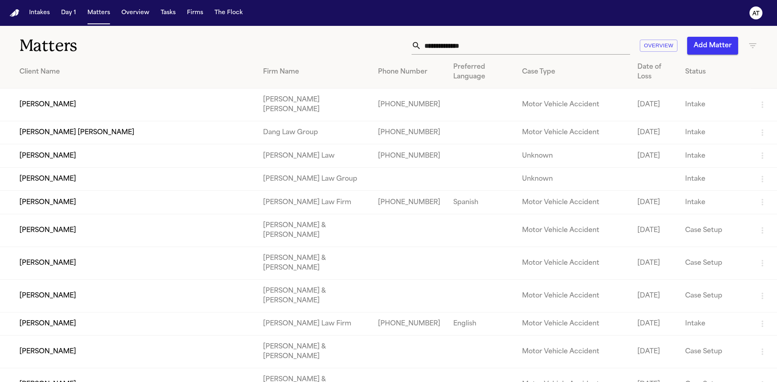
click at [38, 124] on td "[PERSON_NAME] [PERSON_NAME]" at bounding box center [128, 132] width 257 height 23
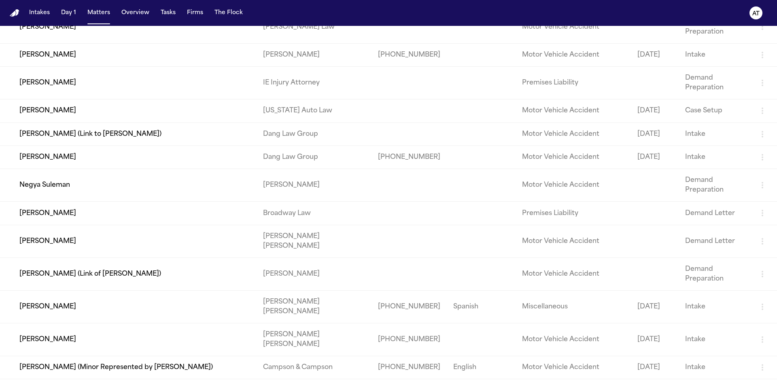
scroll to position [1335, 0]
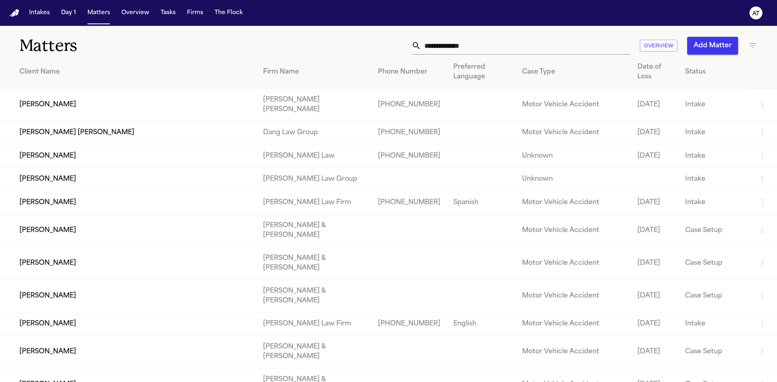
click at [526, 43] on input "text" at bounding box center [525, 46] width 209 height 18
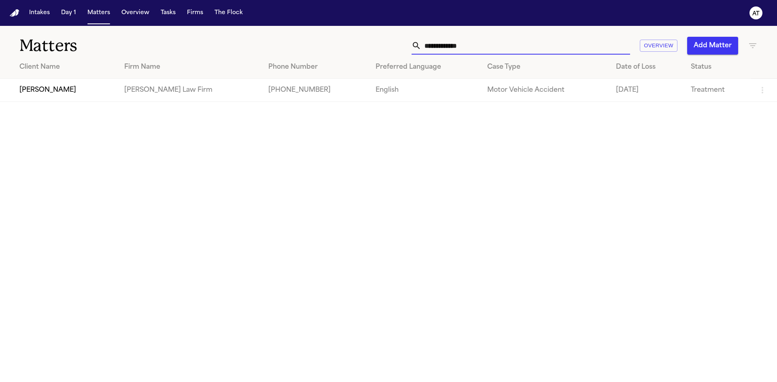
type input "**********"
click at [235, 98] on td "[PERSON_NAME] Law Firm" at bounding box center [190, 90] width 144 height 23
click at [114, 91] on td "[PERSON_NAME]" at bounding box center [59, 90] width 118 height 23
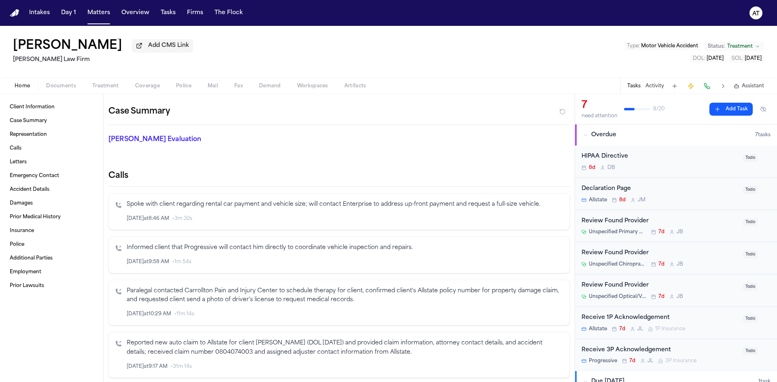
scroll to position [202, 0]
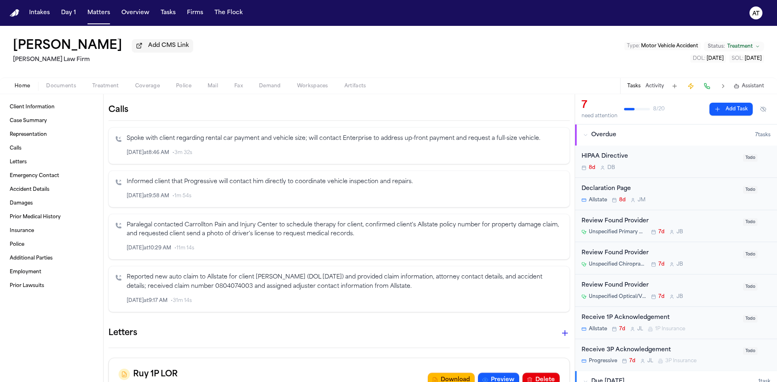
click at [629, 161] on div "HIPAA Directive 8d D B" at bounding box center [659, 161] width 157 height 19
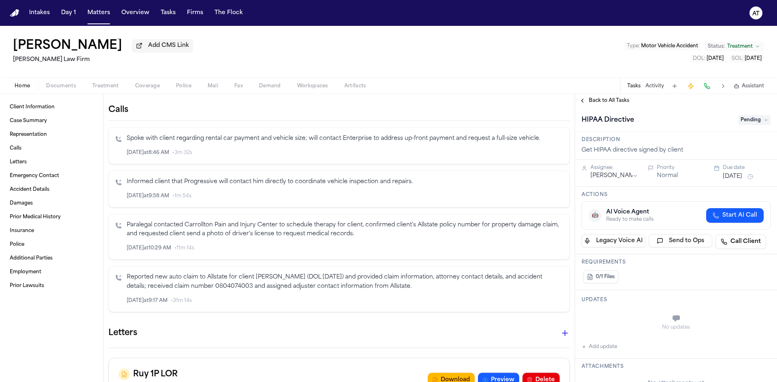
click at [24, 87] on span "Home" at bounding box center [22, 86] width 15 height 6
click at [27, 105] on span "Client Information" at bounding box center [32, 107] width 45 height 6
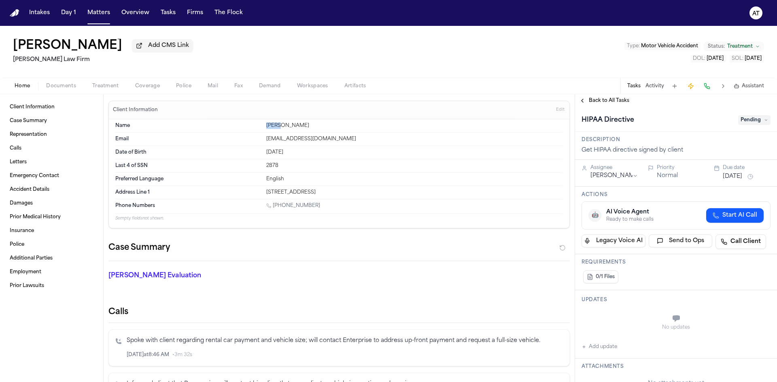
drag, startPoint x: 279, startPoint y: 126, endPoint x: 263, endPoint y: 125, distance: 15.4
click at [263, 125] on div "Name Etoma Jennings" at bounding box center [339, 125] width 448 height 13
copy div "Etoma"
drag, startPoint x: 305, startPoint y: 123, endPoint x: 282, endPoint y: 128, distance: 24.1
click at [282, 128] on div "Etoma Jennings" at bounding box center [414, 126] width 297 height 6
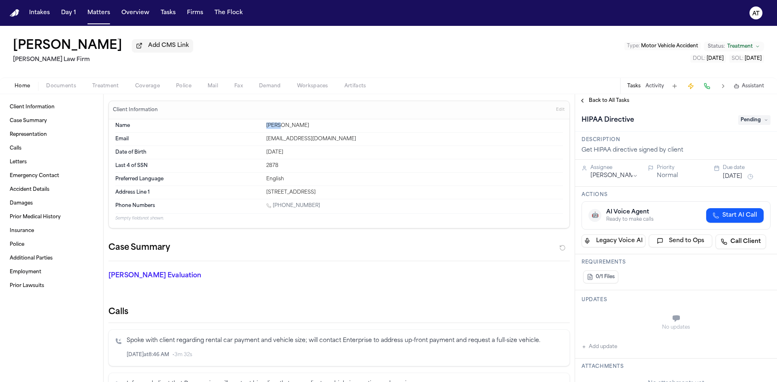
copy div "Jennings"
drag, startPoint x: 317, startPoint y: 205, endPoint x: 275, endPoint y: 206, distance: 42.5
click at [275, 206] on div "1 (469) 984-0277" at bounding box center [414, 207] width 297 height 8
copy link "469) 984-0277"
drag, startPoint x: 265, startPoint y: 192, endPoint x: 312, endPoint y: 191, distance: 47.0
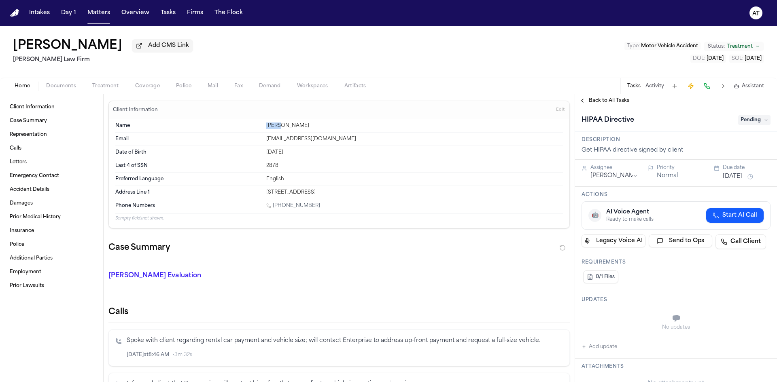
click at [312, 191] on div "3773 Timberglen Rd Apt 1011" at bounding box center [414, 192] width 297 height 6
copy div "3773 Timberglen Rd"
click at [340, 194] on div "3773 Timberglen Rd Apt 1011" at bounding box center [414, 192] width 297 height 6
drag, startPoint x: 337, startPoint y: 193, endPoint x: 260, endPoint y: 191, distance: 76.9
click at [260, 191] on div "Address Line 1 3773 Timberglen Rd Apt 1011" at bounding box center [339, 192] width 448 height 13
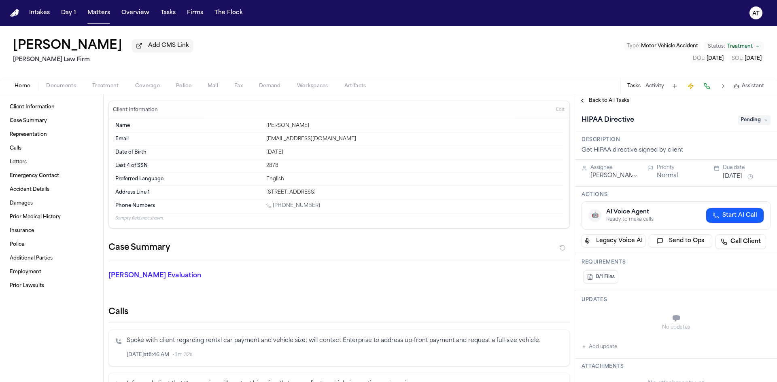
copy div "3773 Timberglen Rd Apt 1011"
click at [746, 121] on span "Pending" at bounding box center [754, 120] width 32 height 10
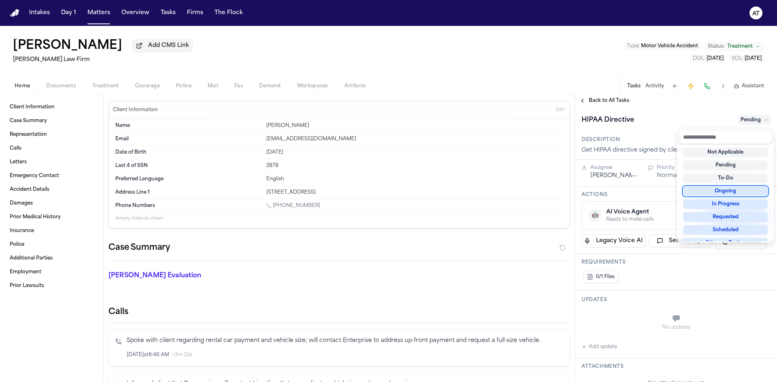
scroll to position [81, 0]
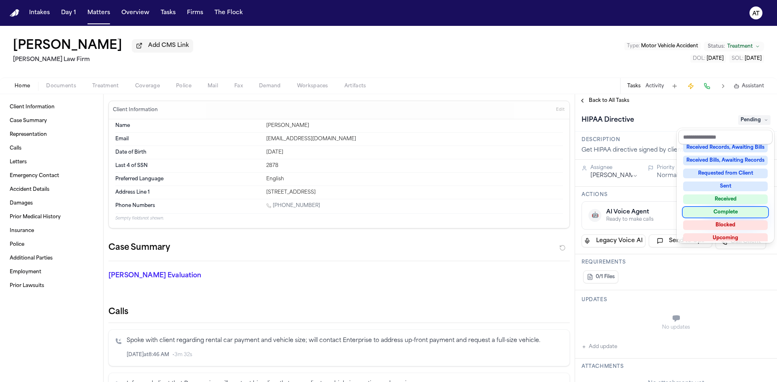
click at [743, 210] on div "Complete" at bounding box center [725, 213] width 85 height 10
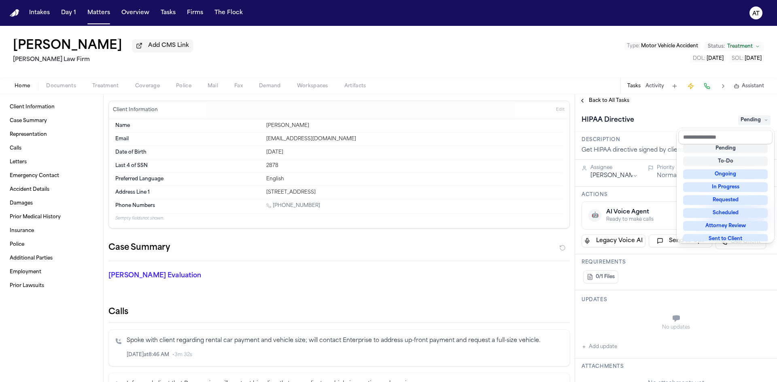
scroll to position [3, 0]
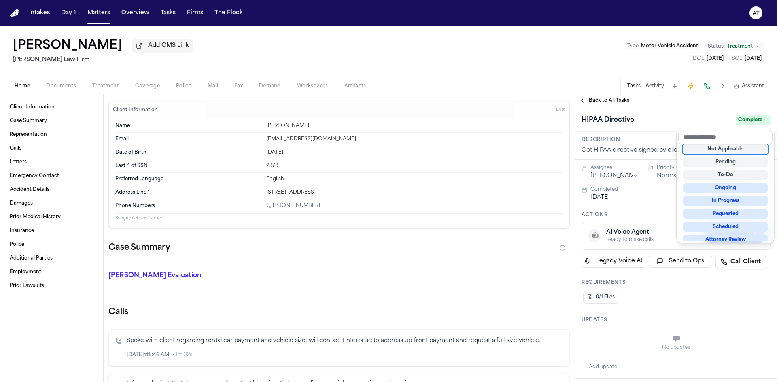
click at [704, 109] on div "HIPAA Directive Complete" at bounding box center [676, 119] width 202 height 25
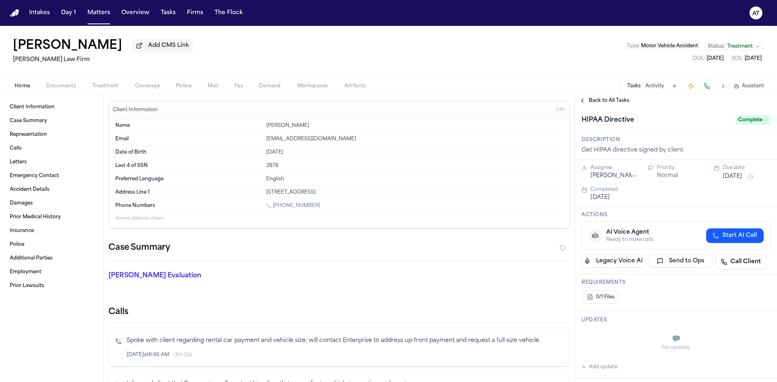
click at [584, 99] on button "Back to All Tasks" at bounding box center [604, 101] width 58 height 6
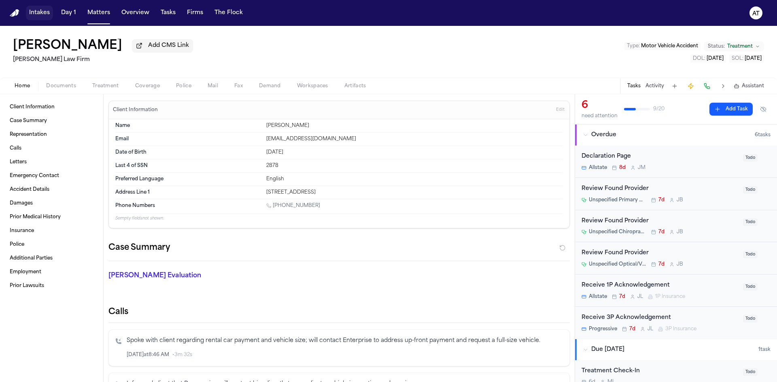
click at [42, 17] on button "Intakes" at bounding box center [39, 13] width 27 height 15
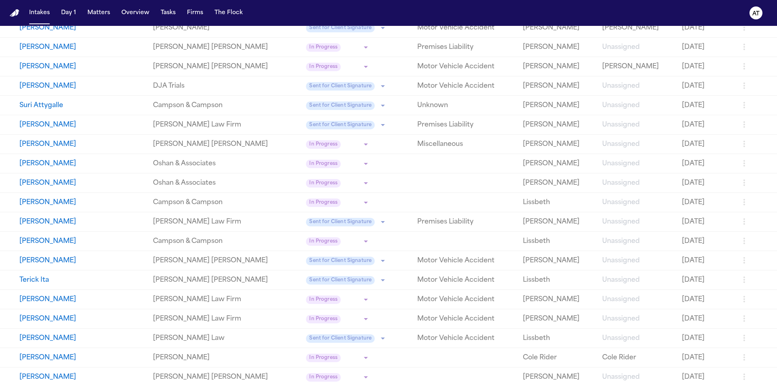
scroll to position [97, 0]
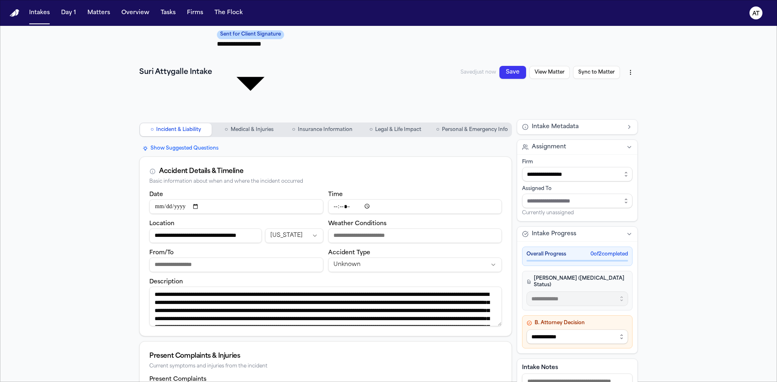
click at [456, 127] on span "Personal & Emergency Info" at bounding box center [475, 130] width 66 height 6
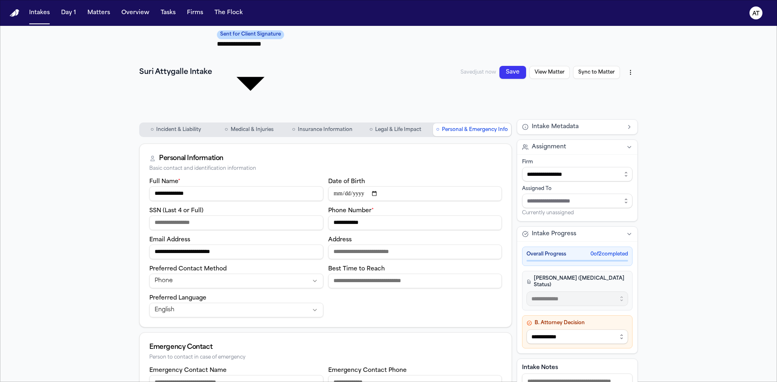
drag, startPoint x: 382, startPoint y: 151, endPoint x: 322, endPoint y: 153, distance: 60.7
click at [322, 177] on div "**********" at bounding box center [325, 247] width 352 height 141
click at [175, 123] on button "○ Incident & Liability" at bounding box center [176, 129] width 72 height 13
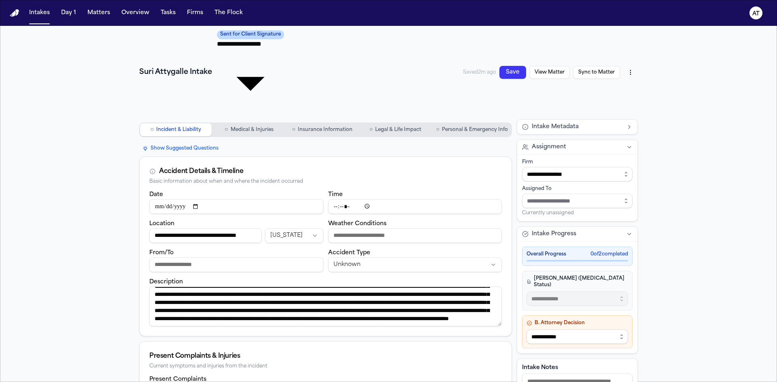
click at [465, 127] on span "Personal & Emergency Info" at bounding box center [475, 130] width 66 height 6
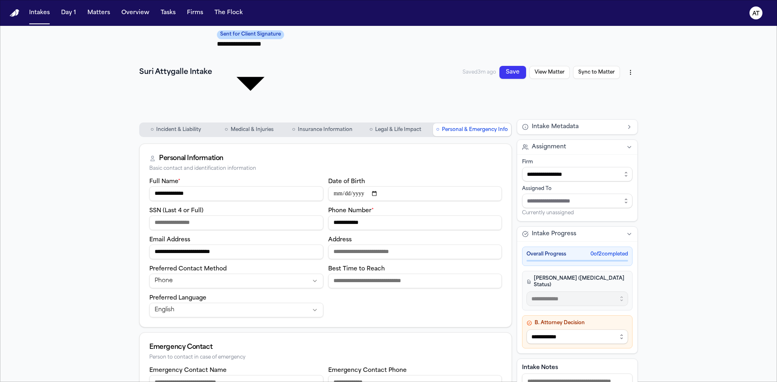
click at [359, 274] on input "Best Time to Reach" at bounding box center [415, 281] width 174 height 15
type input "*"
type input "*******"
click at [185, 123] on button "○ Incident & Liability" at bounding box center [176, 129] width 72 height 13
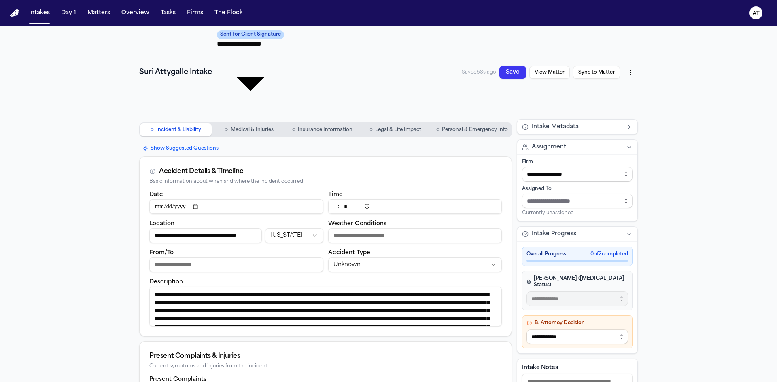
drag, startPoint x: 184, startPoint y: 323, endPoint x: 129, endPoint y: 323, distance: 55.4
click at [129, 323] on div "**********" at bounding box center [388, 340] width 518 height 629
drag, startPoint x: 310, startPoint y: 246, endPoint x: 130, endPoint y: 222, distance: 181.7
click at [130, 222] on div "**********" at bounding box center [388, 340] width 518 height 629
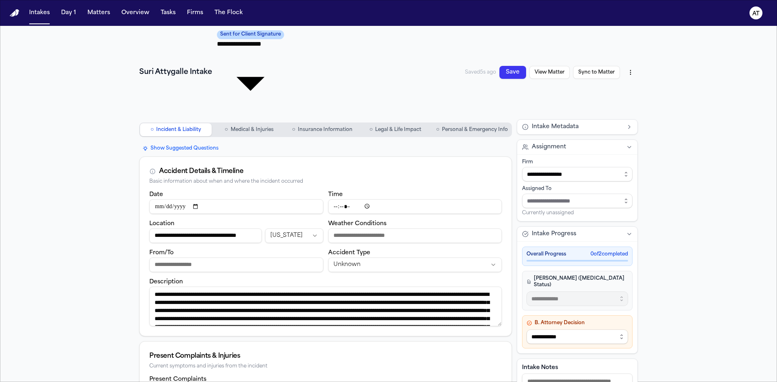
click at [346, 287] on textarea "Description" at bounding box center [325, 307] width 352 height 40
drag, startPoint x: 473, startPoint y: 220, endPoint x: 450, endPoint y: 36, distance: 185.1
click at [450, 36] on div "**********" at bounding box center [388, 72] width 499 height 87
click at [286, 36] on body "**********" at bounding box center [388, 221] width 777 height 443
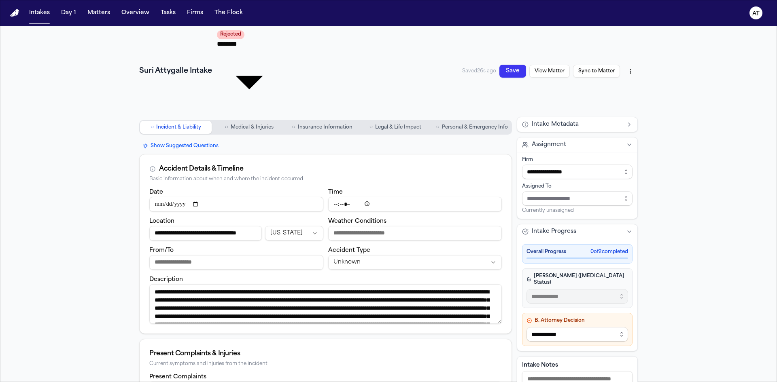
type input "**********"
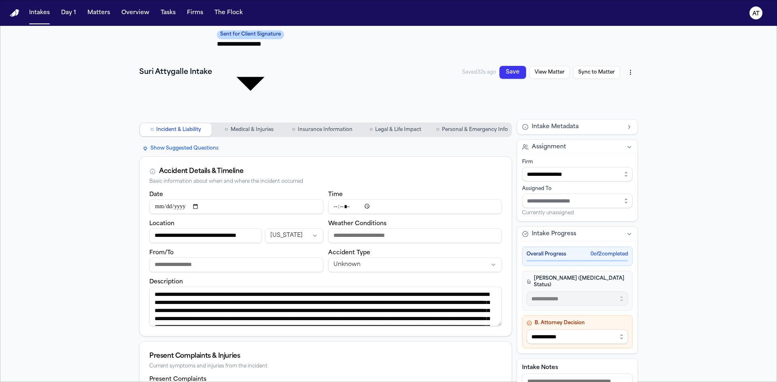
type textarea "**********"
click at [281, 34] on body "**********" at bounding box center [388, 191] width 777 height 382
click at [366, 382] on div at bounding box center [388, 382] width 777 height 0
click at [385, 195] on html "**********" at bounding box center [388, 191] width 777 height 382
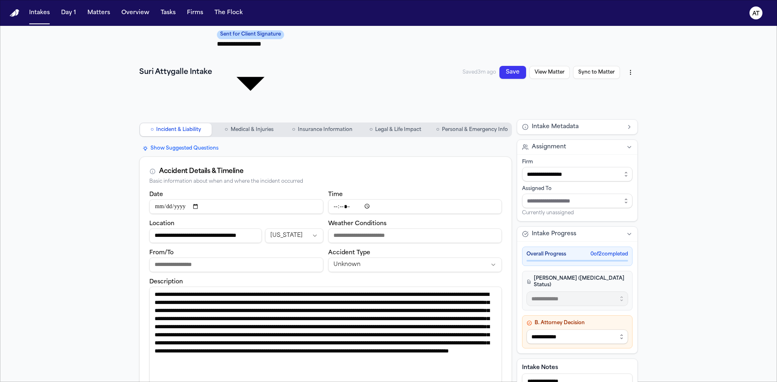
drag, startPoint x: 496, startPoint y: 252, endPoint x: 494, endPoint y: 335, distance: 82.6
click at [494, 335] on textarea "Description" at bounding box center [325, 348] width 352 height 122
click at [509, 66] on button "Save" at bounding box center [512, 72] width 27 height 13
click at [589, 66] on button "Sync to Matter" at bounding box center [596, 72] width 47 height 13
click at [554, 66] on button "View Matter" at bounding box center [549, 72] width 40 height 13
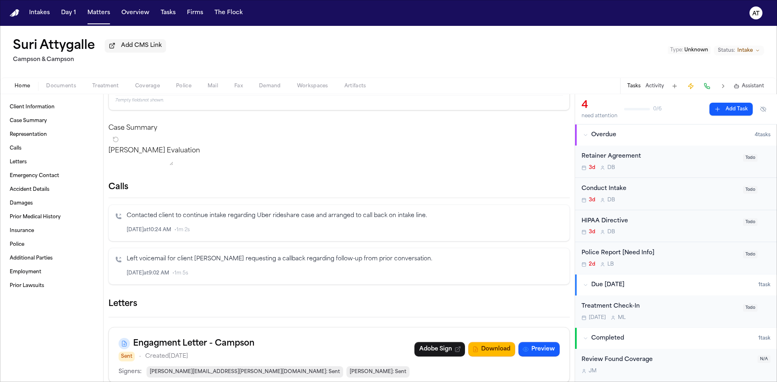
scroll to position [202, 0]
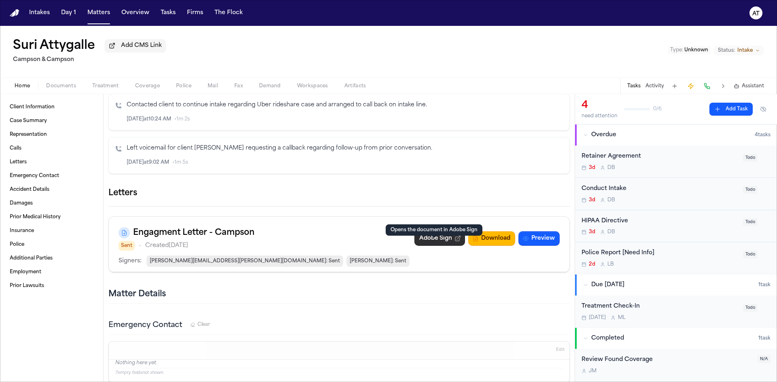
click at [435, 246] on link "Adobe Sign" at bounding box center [439, 238] width 51 height 15
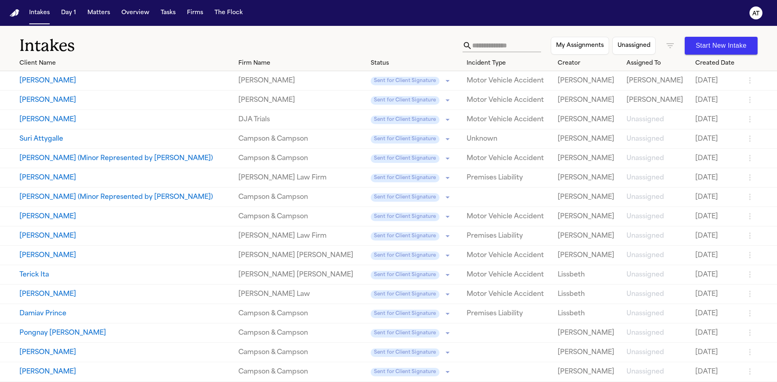
click at [113, 118] on button "Caitlyn Aaronson" at bounding box center [125, 120] width 212 height 10
